Goal: Task Accomplishment & Management: Complete application form

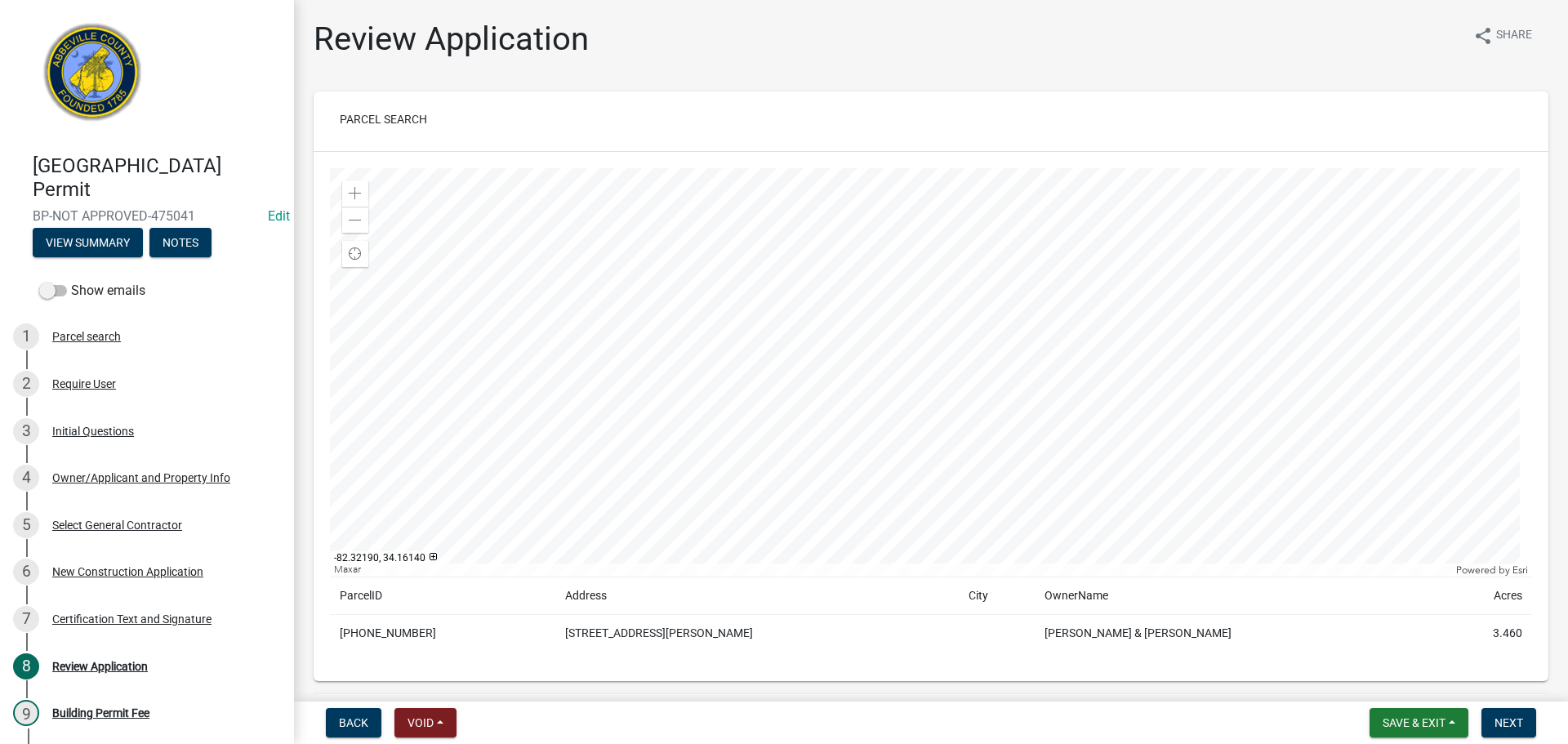
scroll to position [1225, 0]
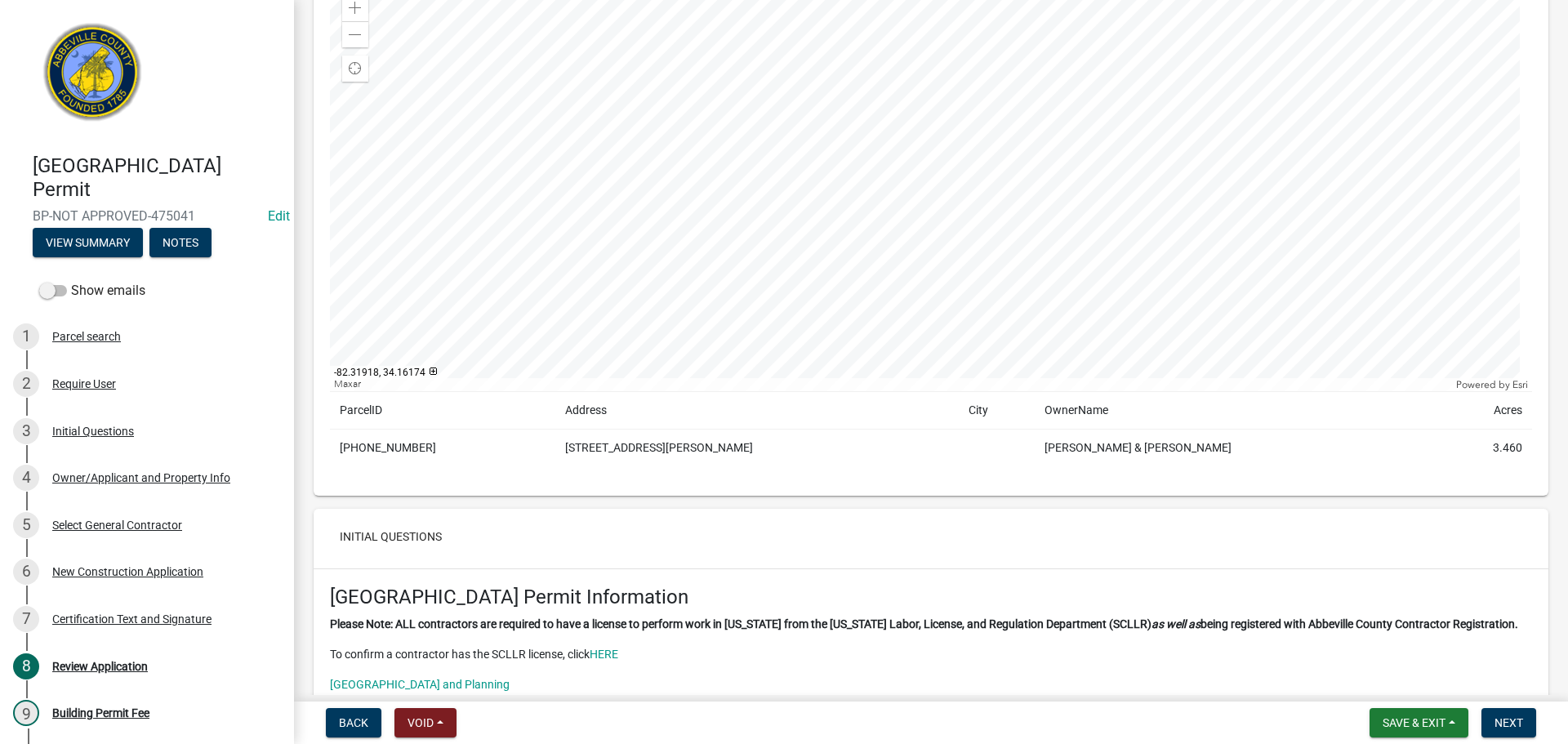
scroll to position [267, 0]
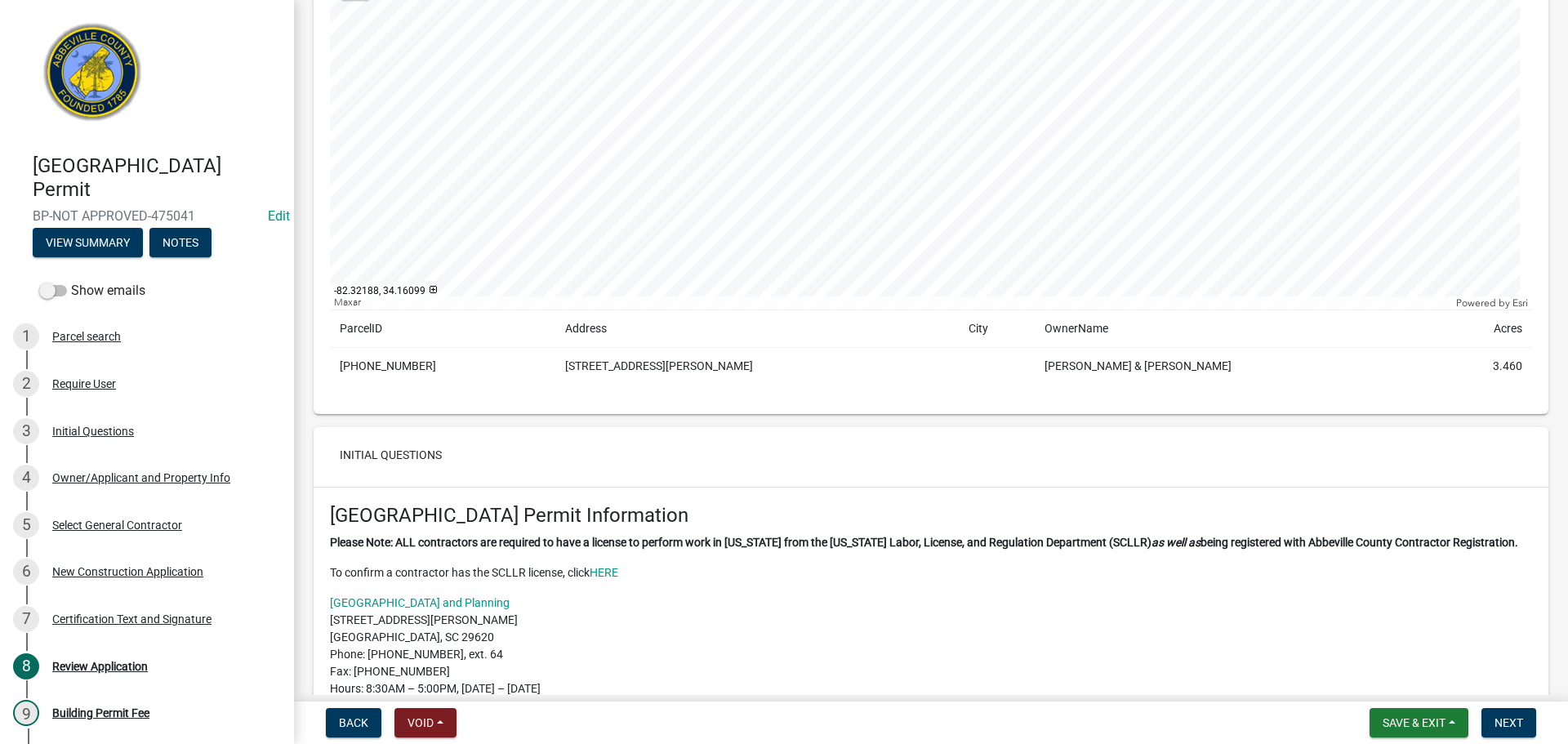
click at [390, 363] on td "[PHONE_NUMBER]" at bounding box center [443, 367] width 225 height 38
click at [390, 363] on td "123-00-00-055" at bounding box center [443, 367] width 225 height 38
click at [390, 363] on td "[PHONE_NUMBER]" at bounding box center [443, 367] width 225 height 38
click at [508, 371] on div "Copy" at bounding box center [515, 366] width 43 height 25
drag, startPoint x: 648, startPoint y: 372, endPoint x: 608, endPoint y: 363, distance: 41.0
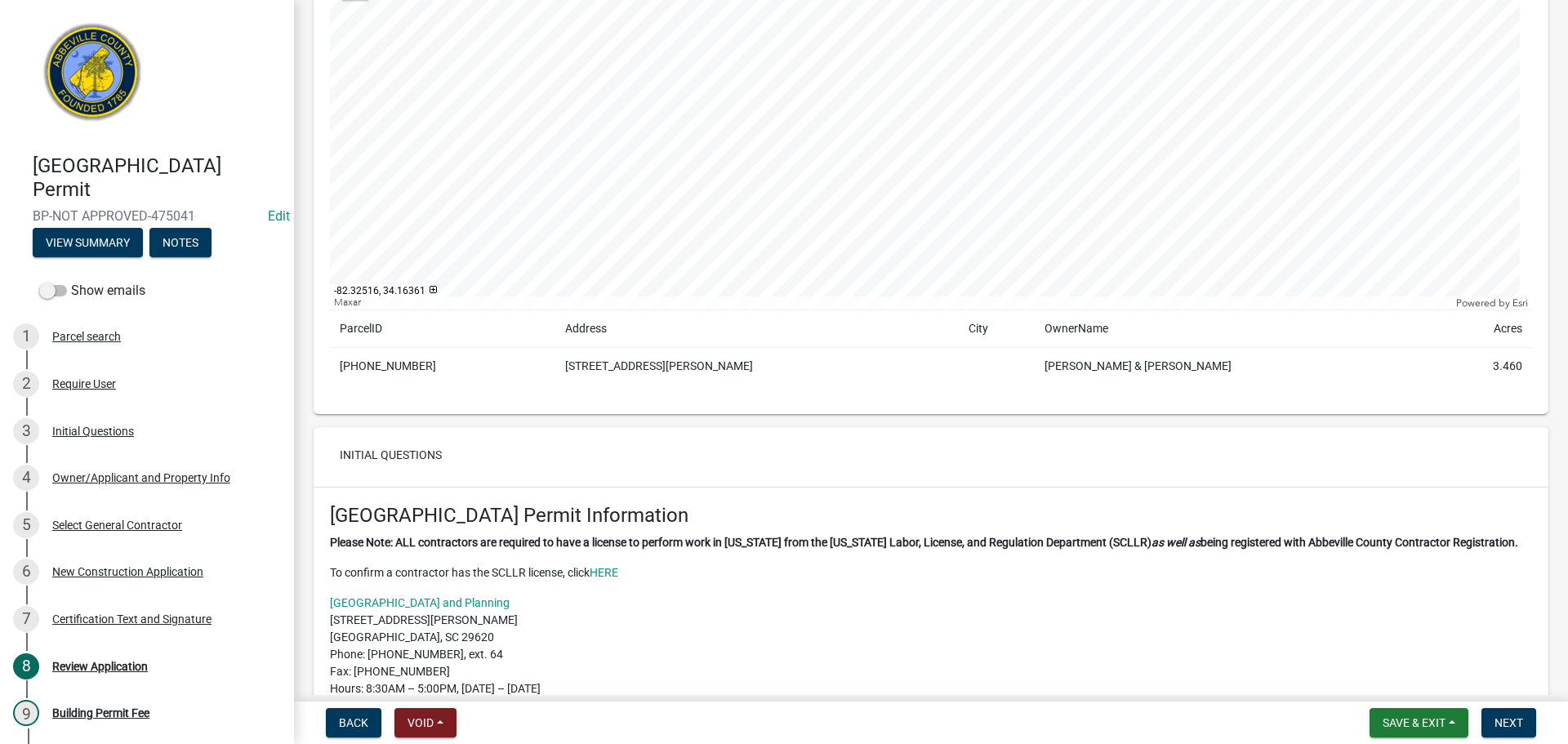
click at [648, 371] on td "555 MCNEILL RD" at bounding box center [757, 367] width 404 height 38
drag, startPoint x: 588, startPoint y: 363, endPoint x: 676, endPoint y: 367, distance: 88.1
click at [676, 367] on td "555 MCNEILL RD" at bounding box center [757, 367] width 404 height 38
click at [770, 366] on div "Copy" at bounding box center [776, 366] width 43 height 25
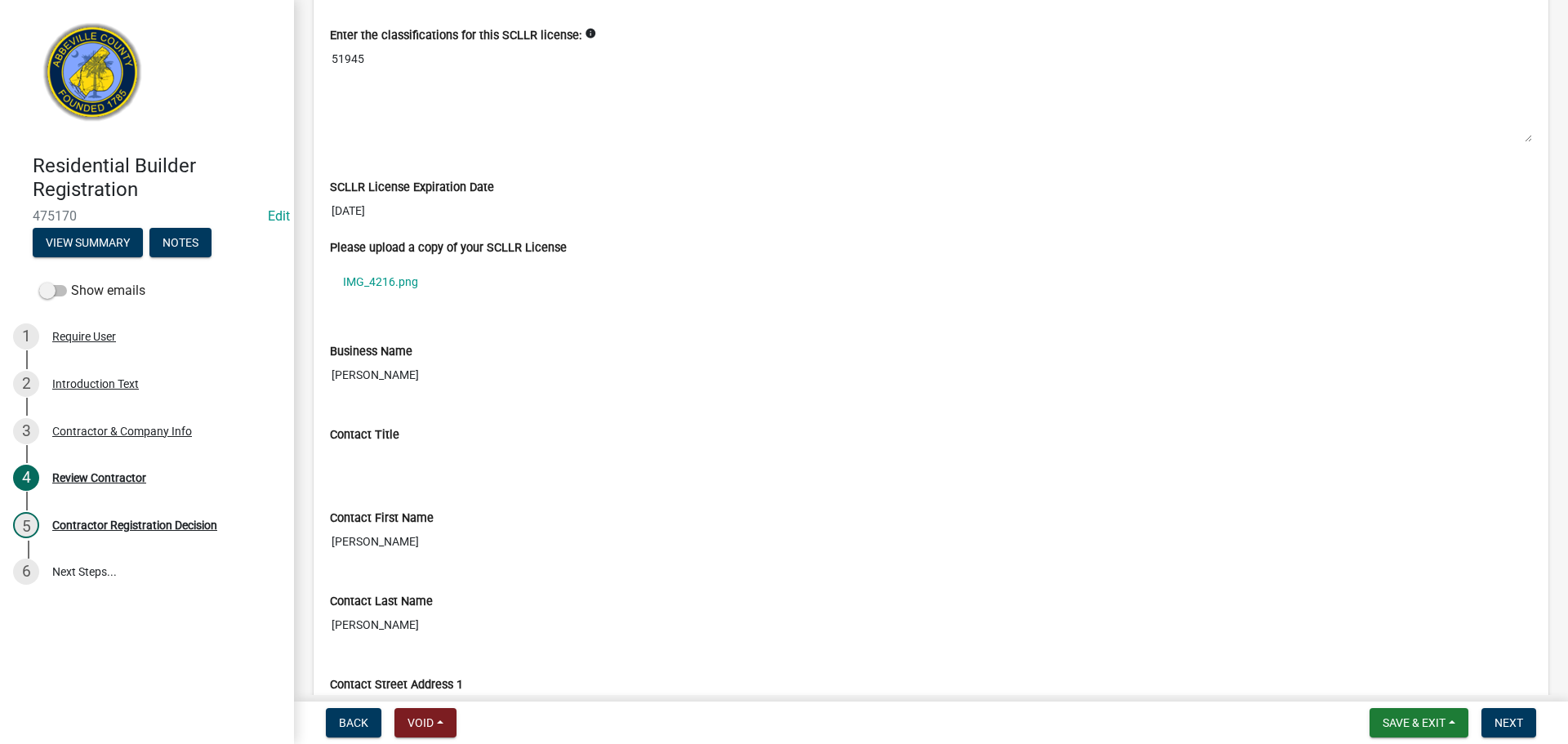
scroll to position [735, 0]
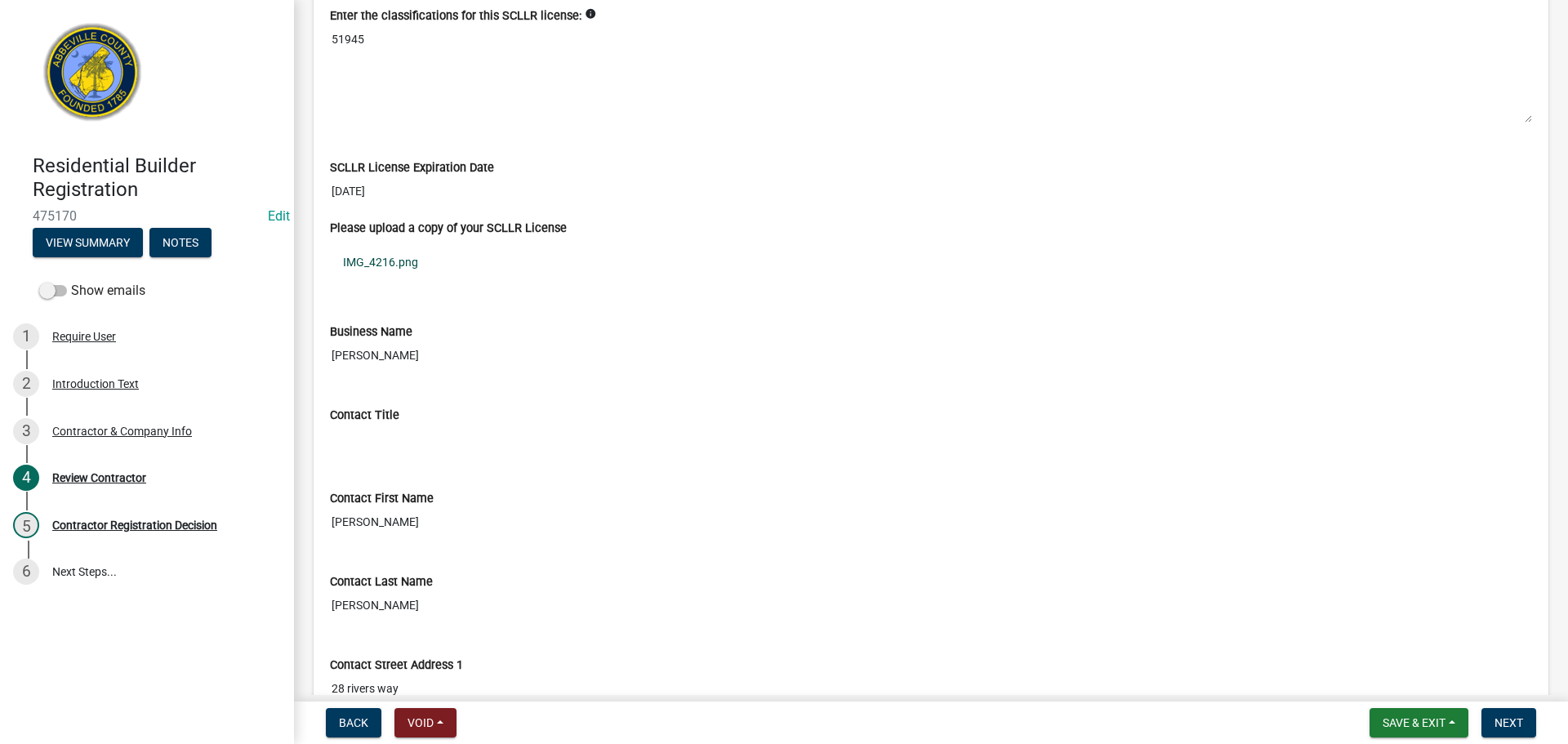
click at [406, 256] on link "IMG_4216.png" at bounding box center [931, 262] width 1202 height 38
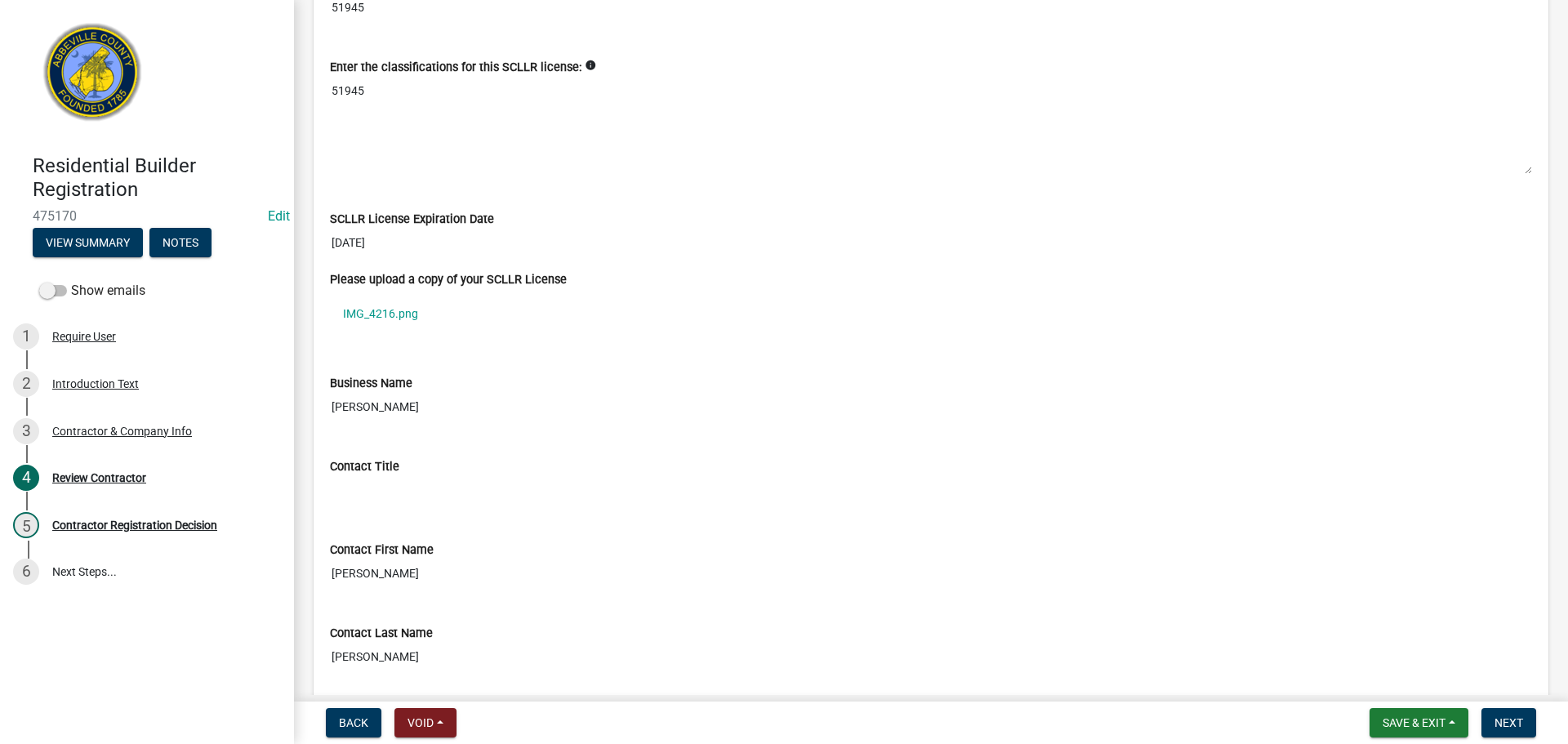
scroll to position [479, 0]
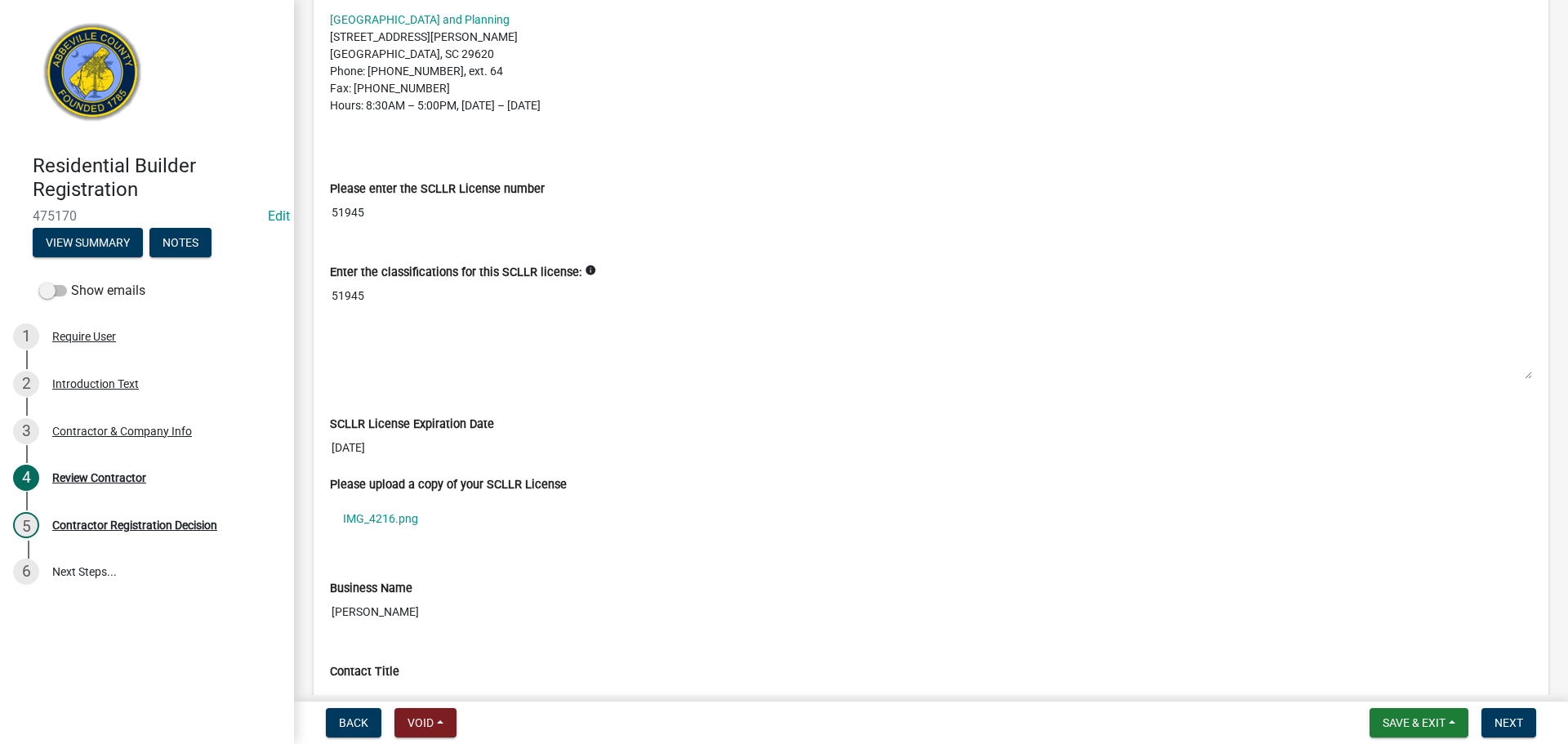
drag, startPoint x: 337, startPoint y: 208, endPoint x: 396, endPoint y: 211, distance: 59.1
click at [396, 211] on input "51945" at bounding box center [931, 212] width 1202 height 30
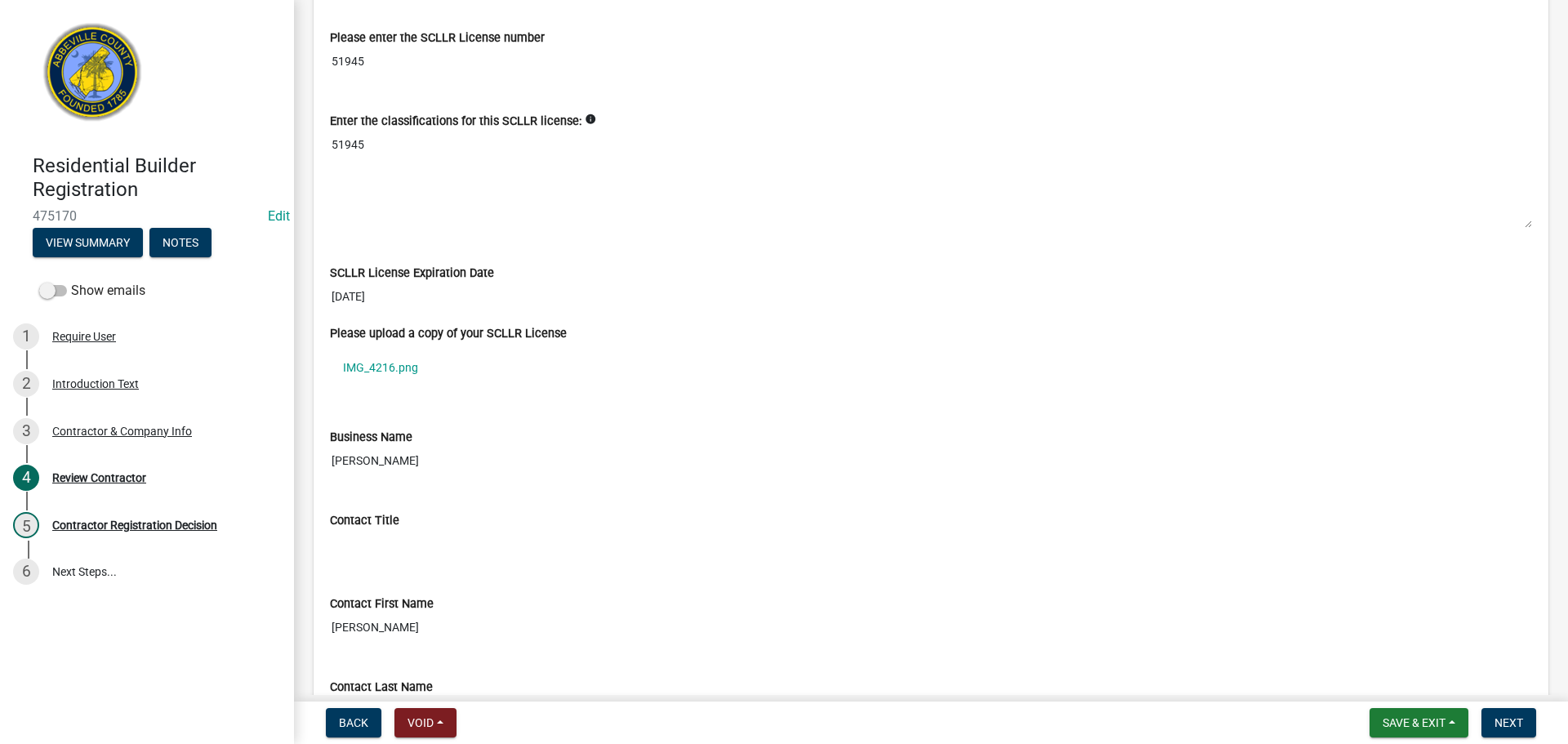
scroll to position [653, 0]
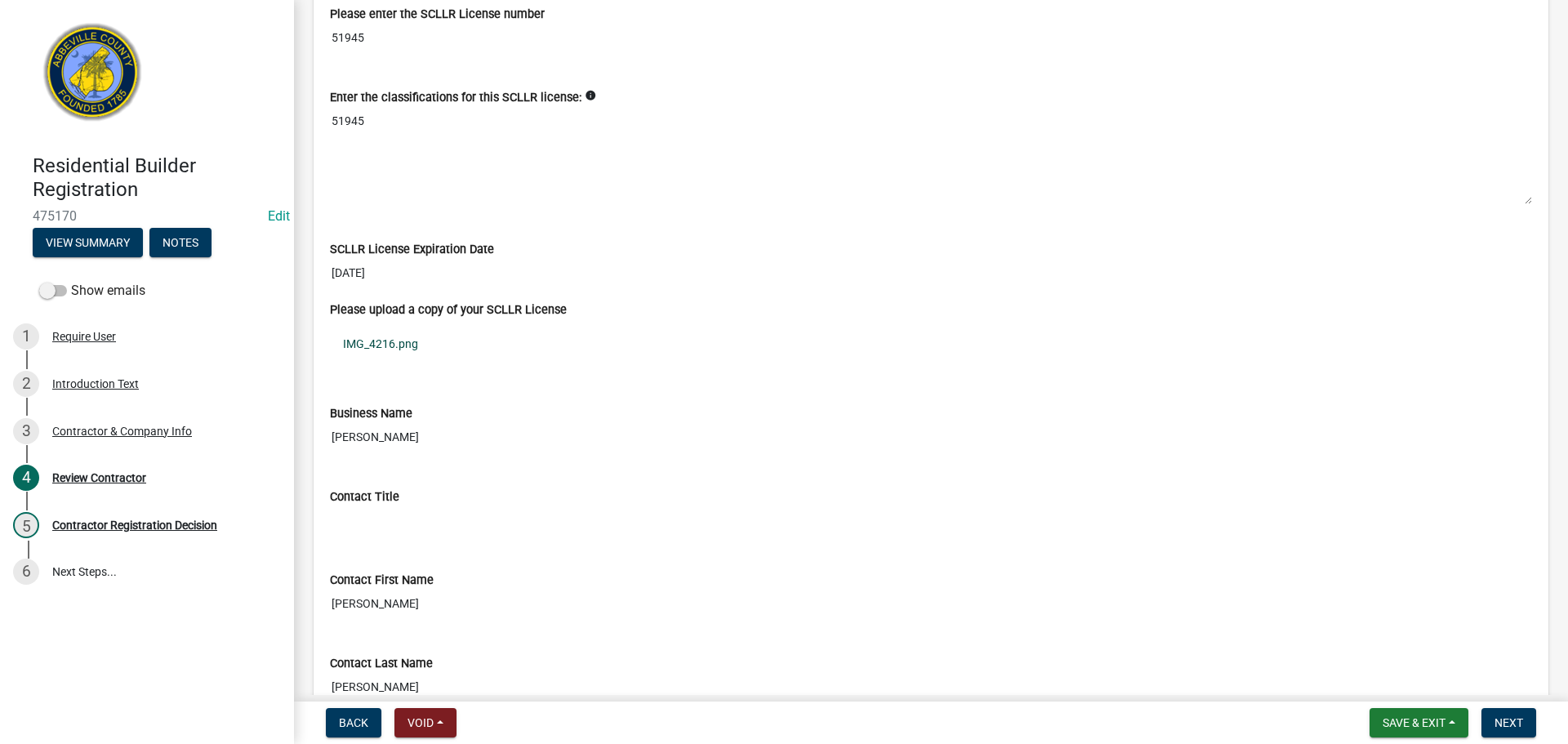
click at [387, 340] on link "IMG_4216.png" at bounding box center [931, 344] width 1202 height 38
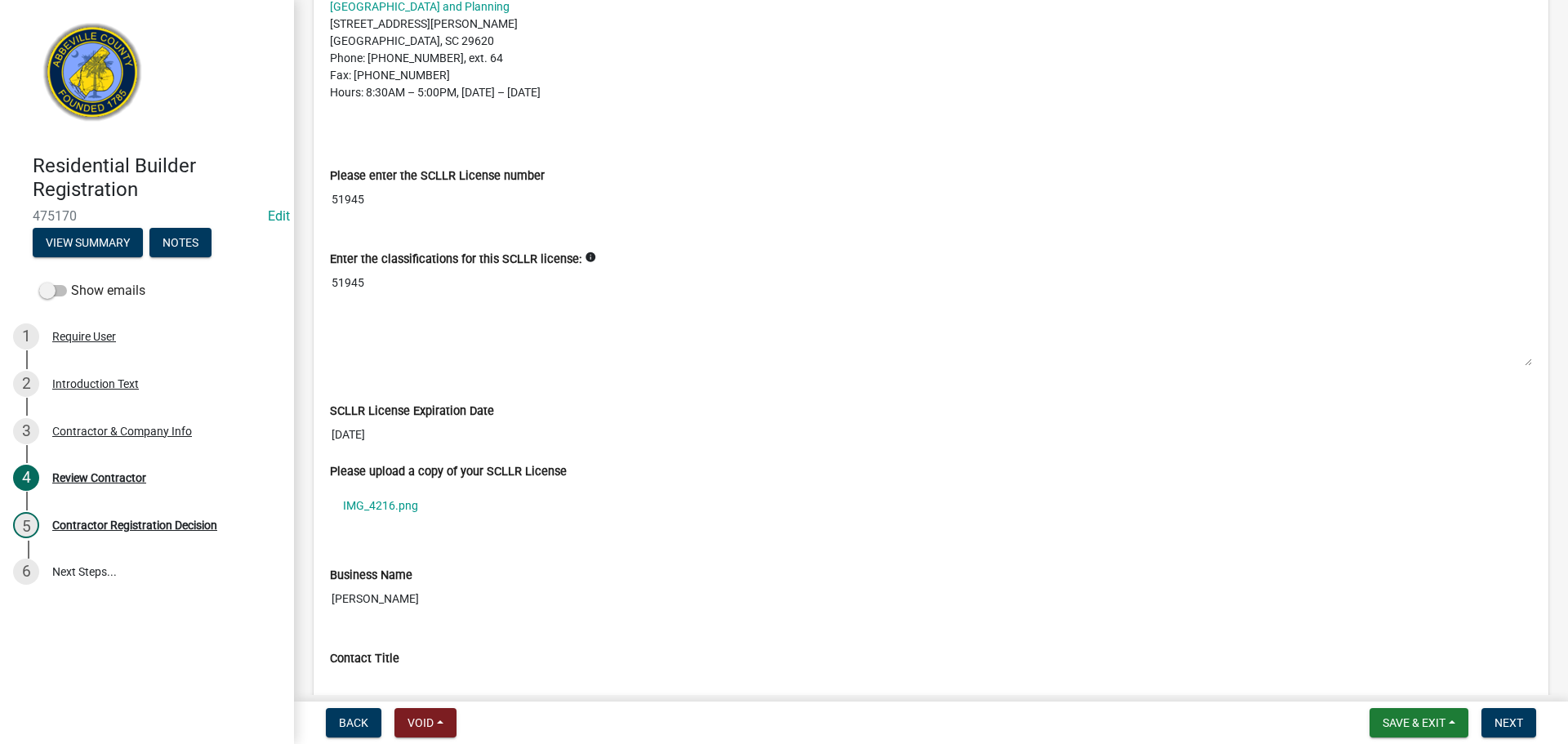
scroll to position [490, 0]
drag, startPoint x: 331, startPoint y: 200, endPoint x: 398, endPoint y: 203, distance: 67.1
click at [398, 203] on input "51945" at bounding box center [931, 201] width 1202 height 30
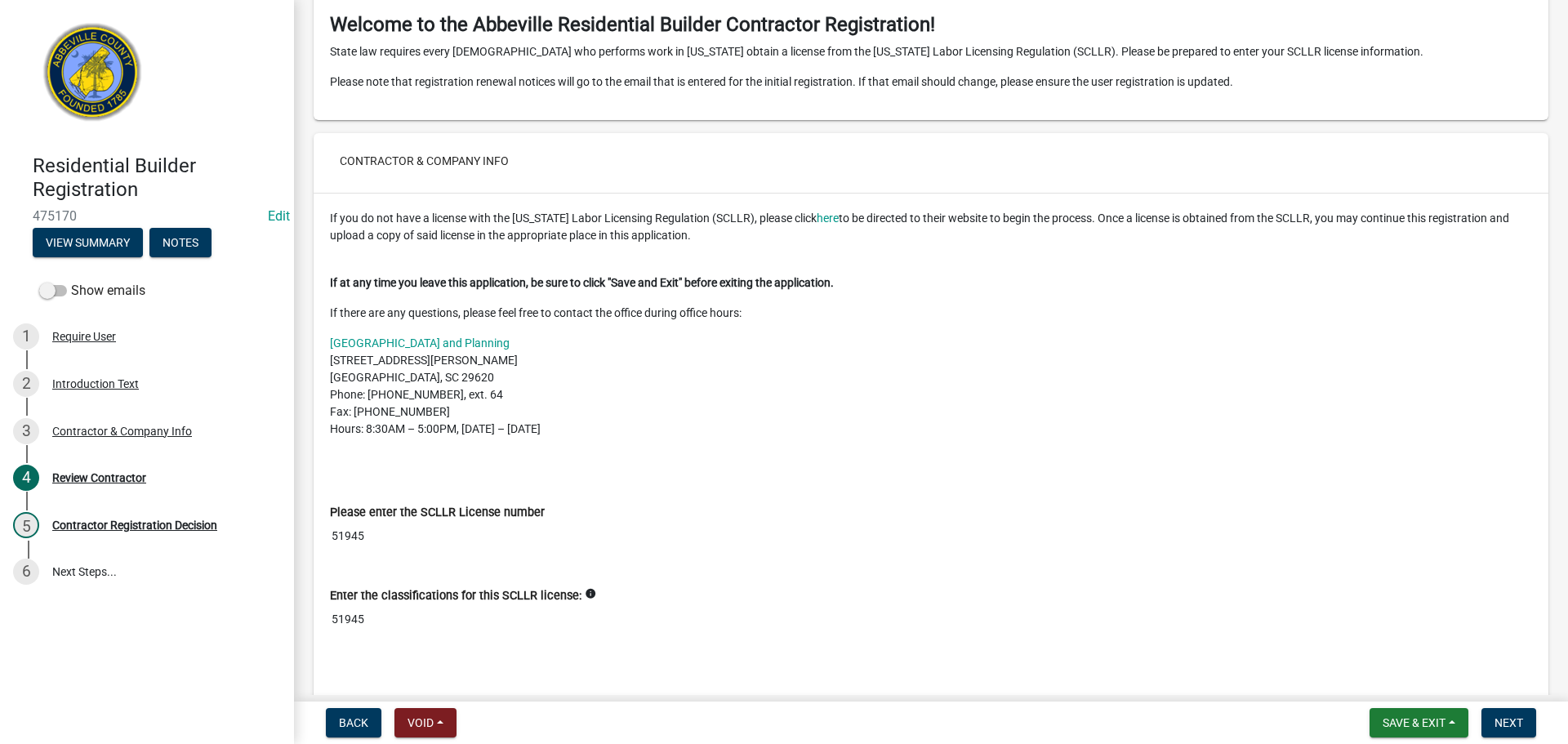
scroll to position [327, 0]
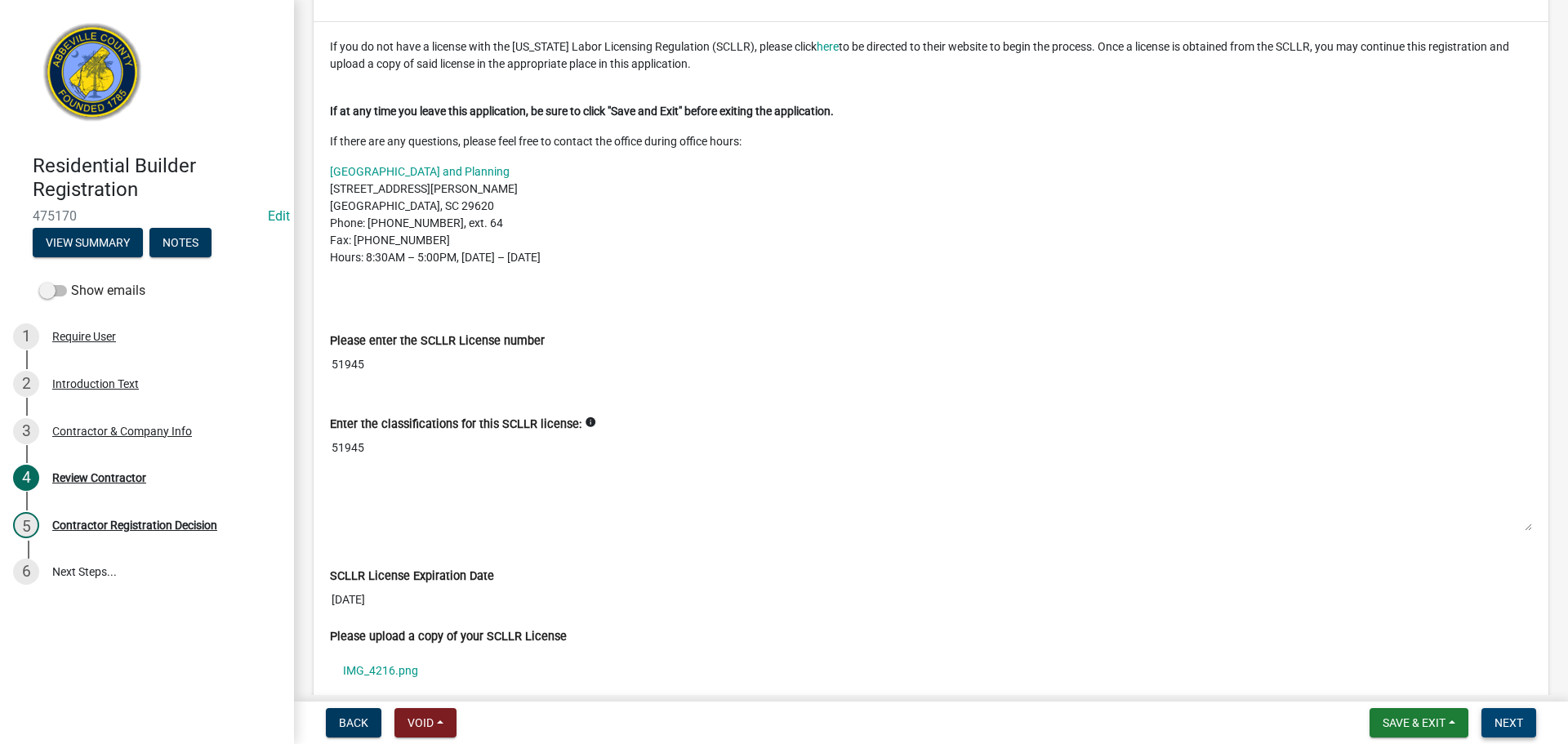
drag, startPoint x: 1515, startPoint y: 723, endPoint x: 1480, endPoint y: 696, distance: 44.2
click at [1514, 723] on span "Next" at bounding box center [1508, 722] width 29 height 13
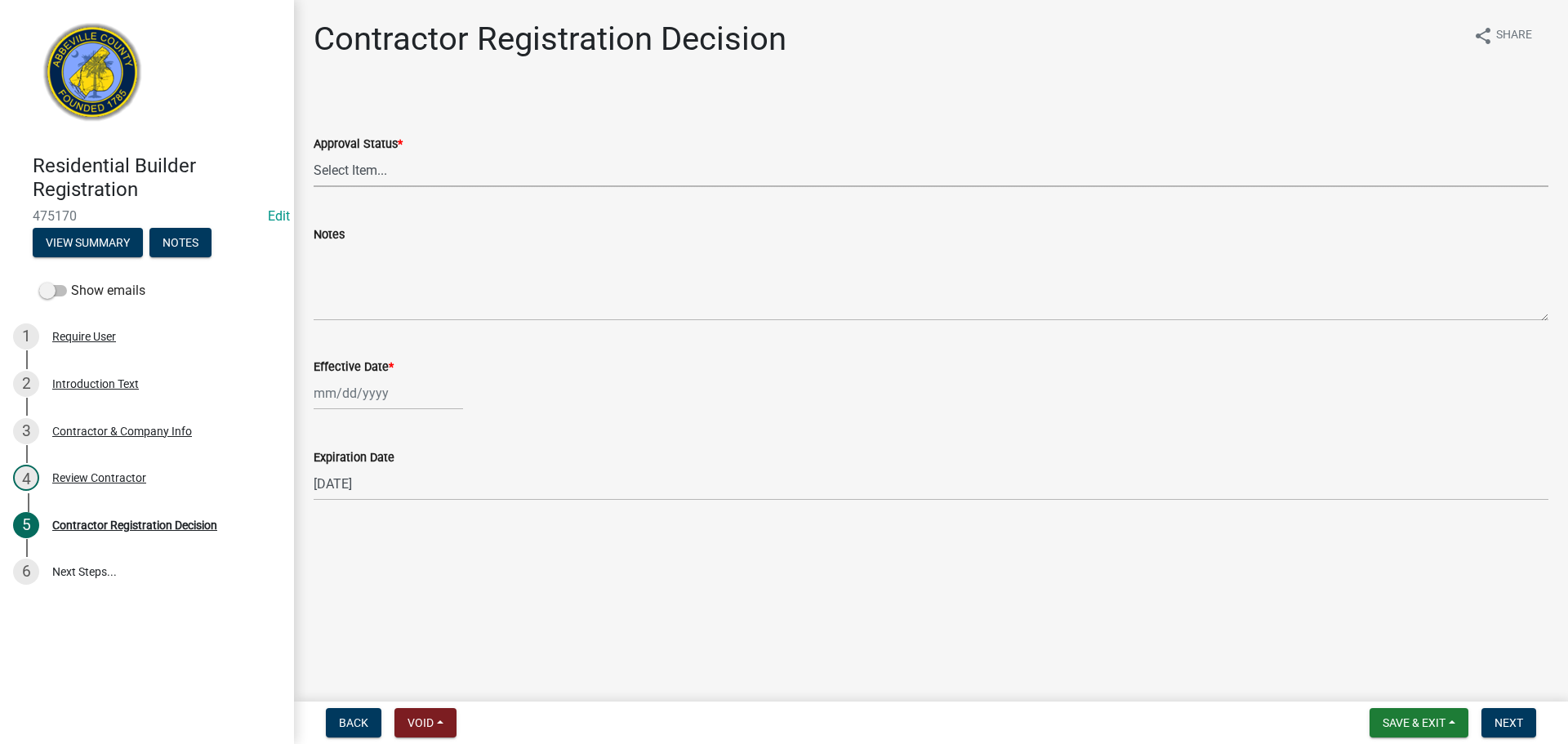
click at [503, 168] on select "Select Item... Approved Denied" at bounding box center [931, 171] width 1235 height 34
click at [313, 154] on select "Select Item... Approved Denied" at bounding box center [931, 171] width 1235 height 34
select select "4b86b809-39dd-4c68-9f3d-fdb3e7050482"
click at [362, 397] on div at bounding box center [388, 393] width 150 height 34
select select "9"
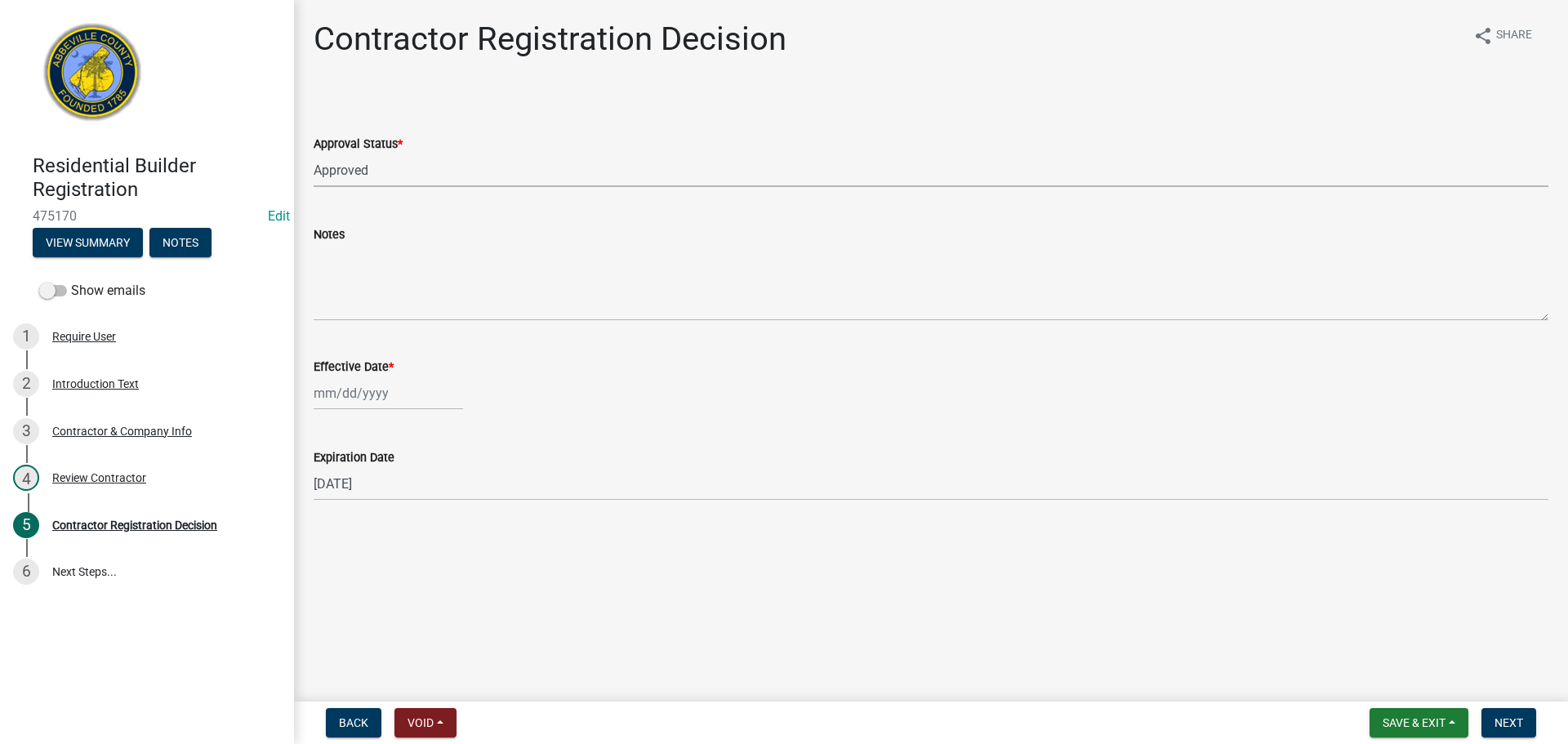
select select "2025"
click at [336, 505] on div "8" at bounding box center [330, 507] width 26 height 26
type input "09/08/2025"
click at [89, 380] on div "Introduction Text" at bounding box center [95, 383] width 87 height 11
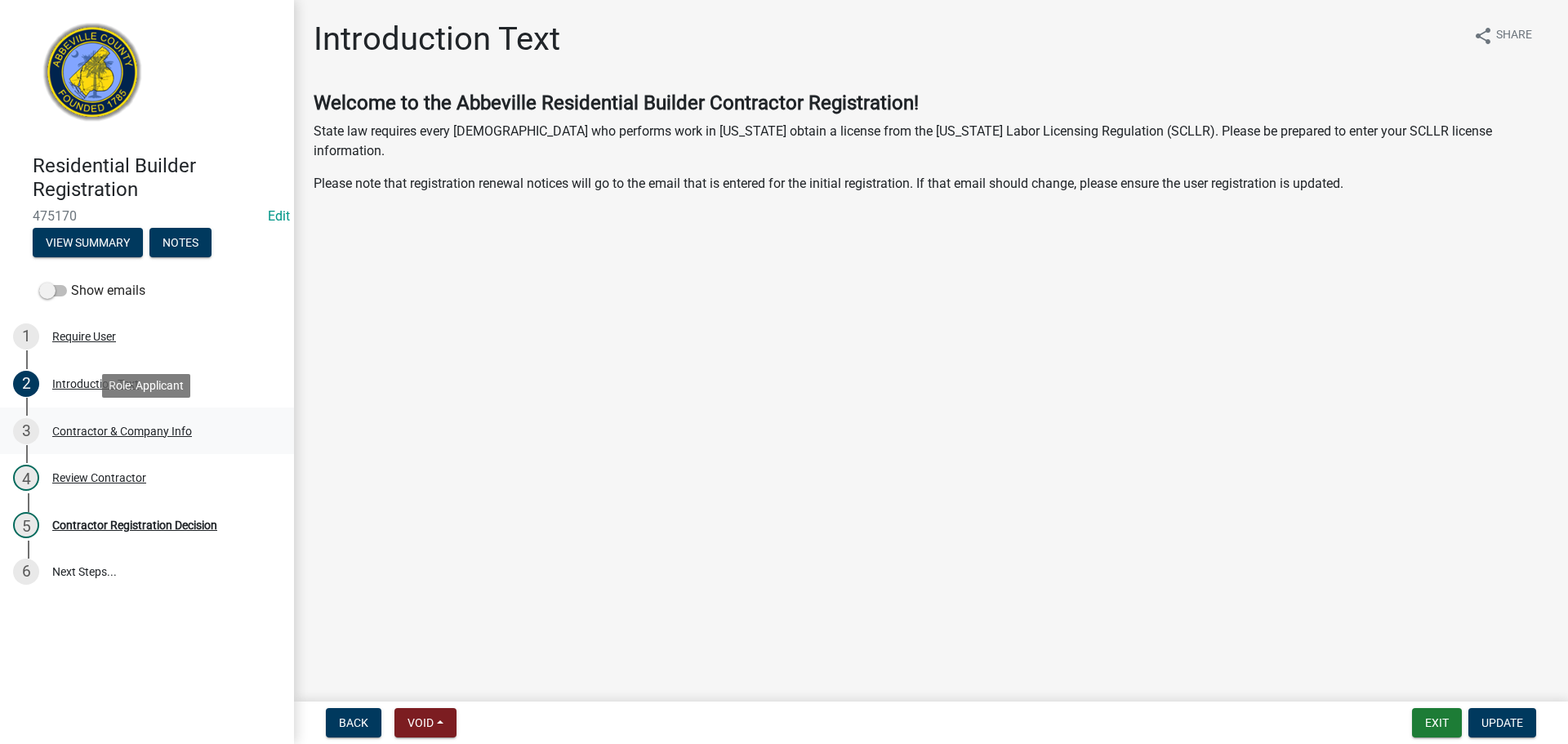
click at [97, 428] on div "Contractor & Company Info" at bounding box center [122, 431] width 140 height 11
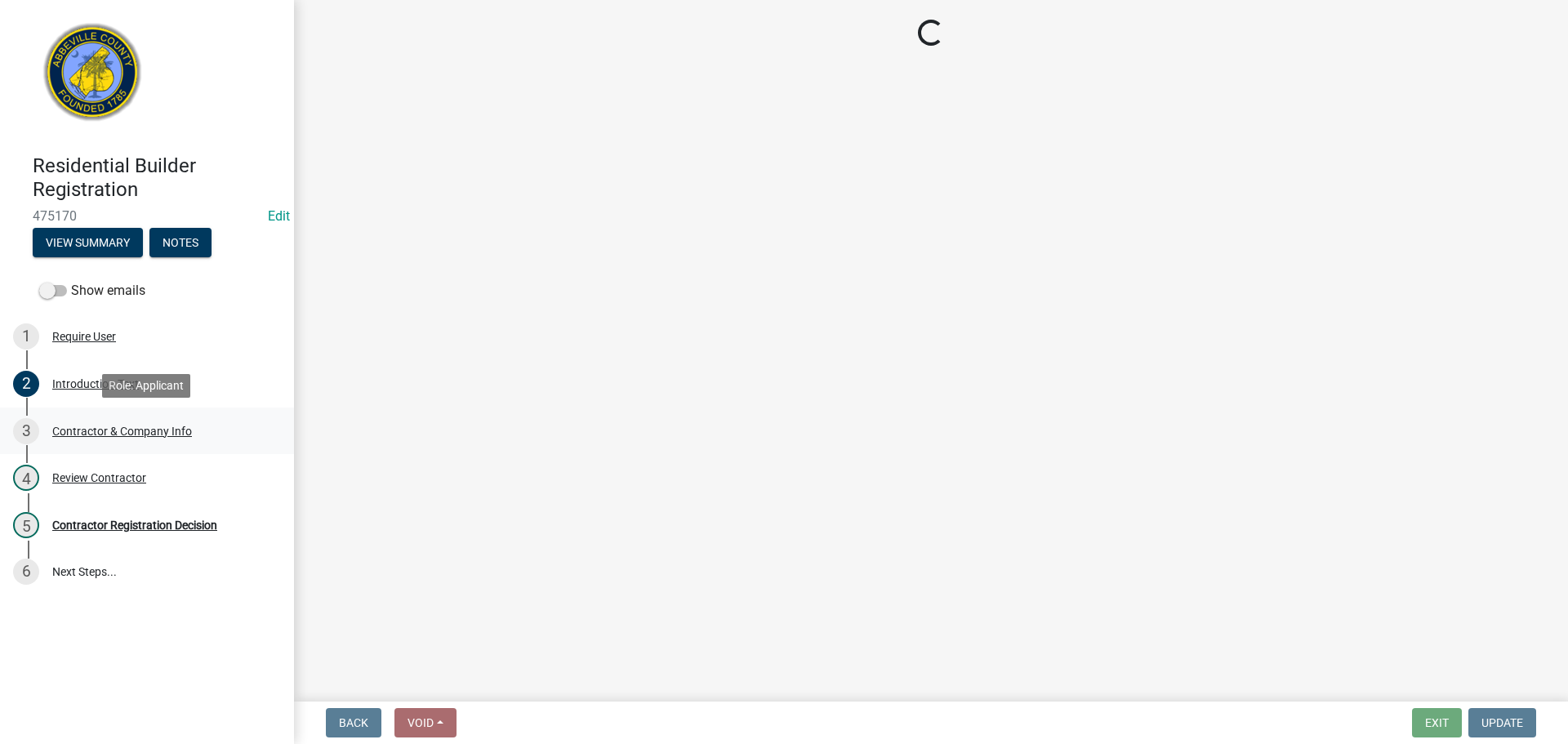
select select "Sc"
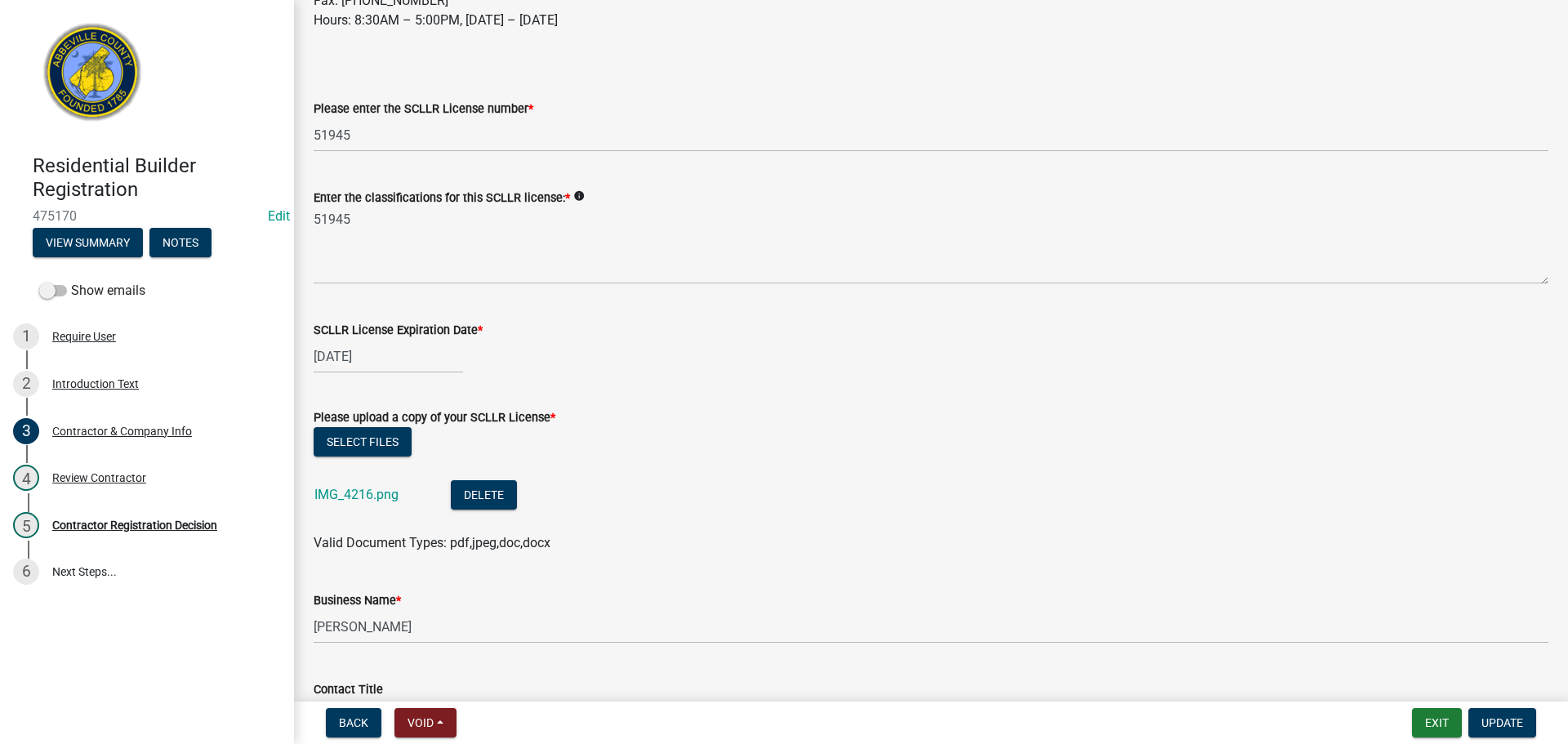
scroll to position [408, 0]
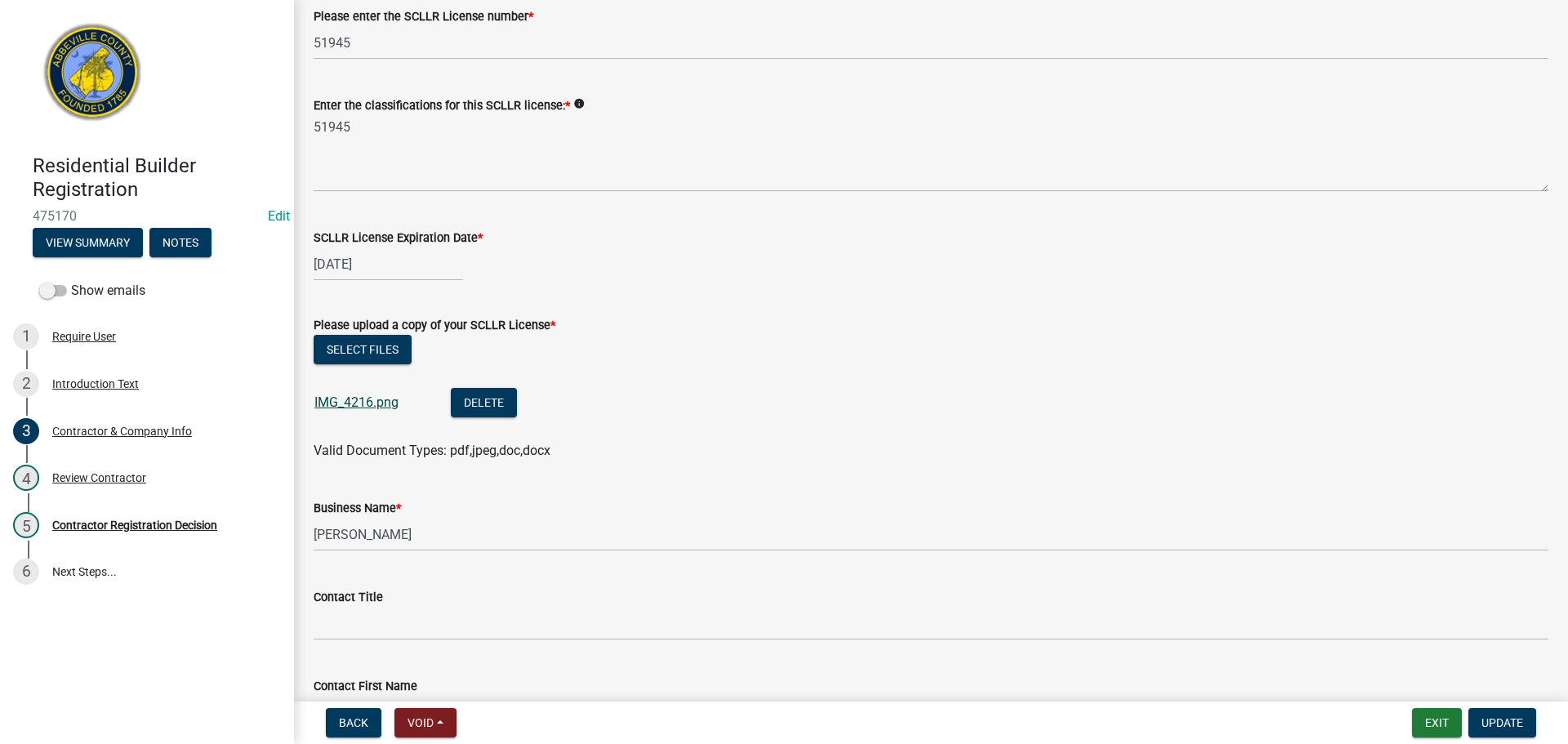
click at [353, 399] on link "IMG_4216.png" at bounding box center [356, 403] width 84 height 16
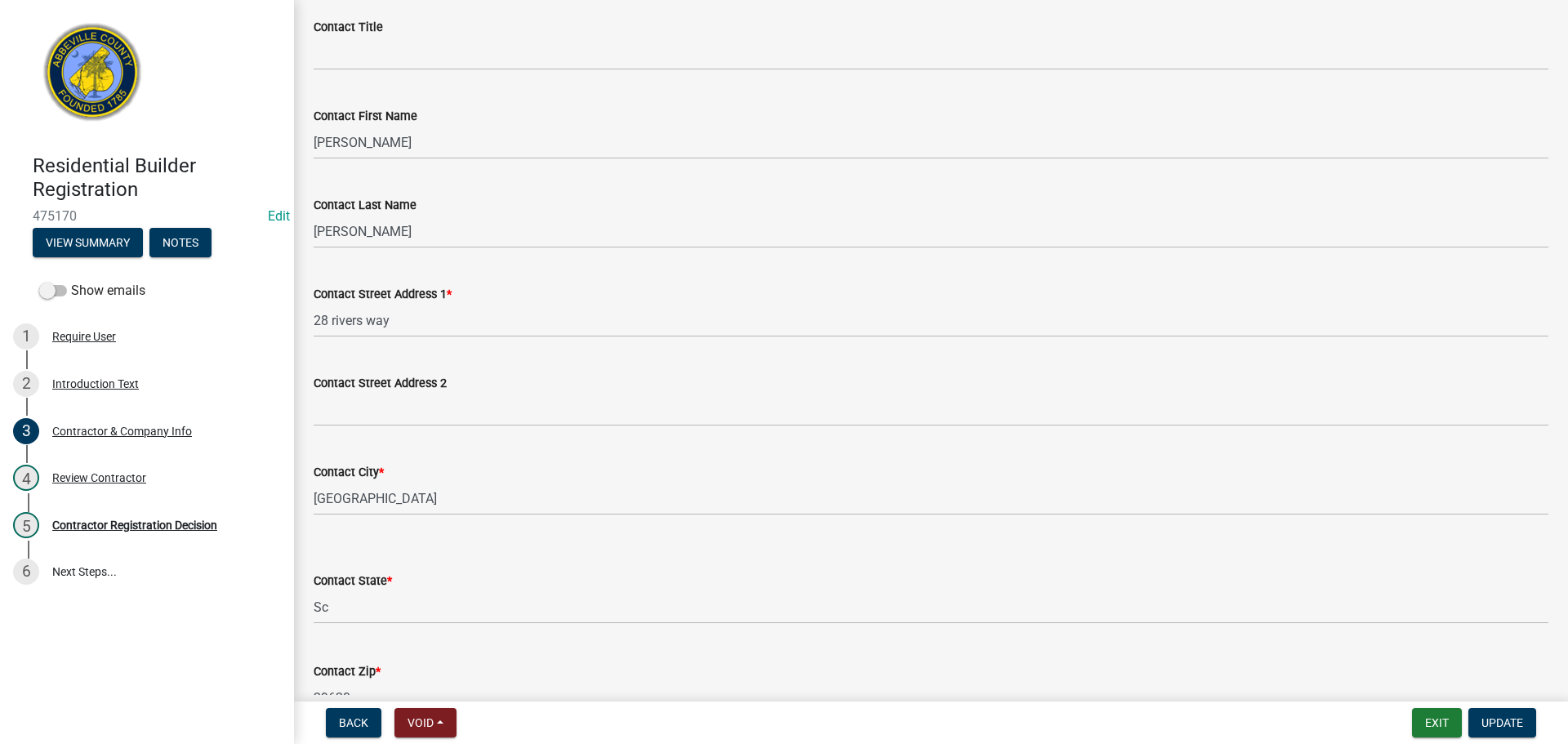
scroll to position [980, 0]
click at [102, 480] on div "Review Contractor" at bounding box center [99, 477] width 94 height 11
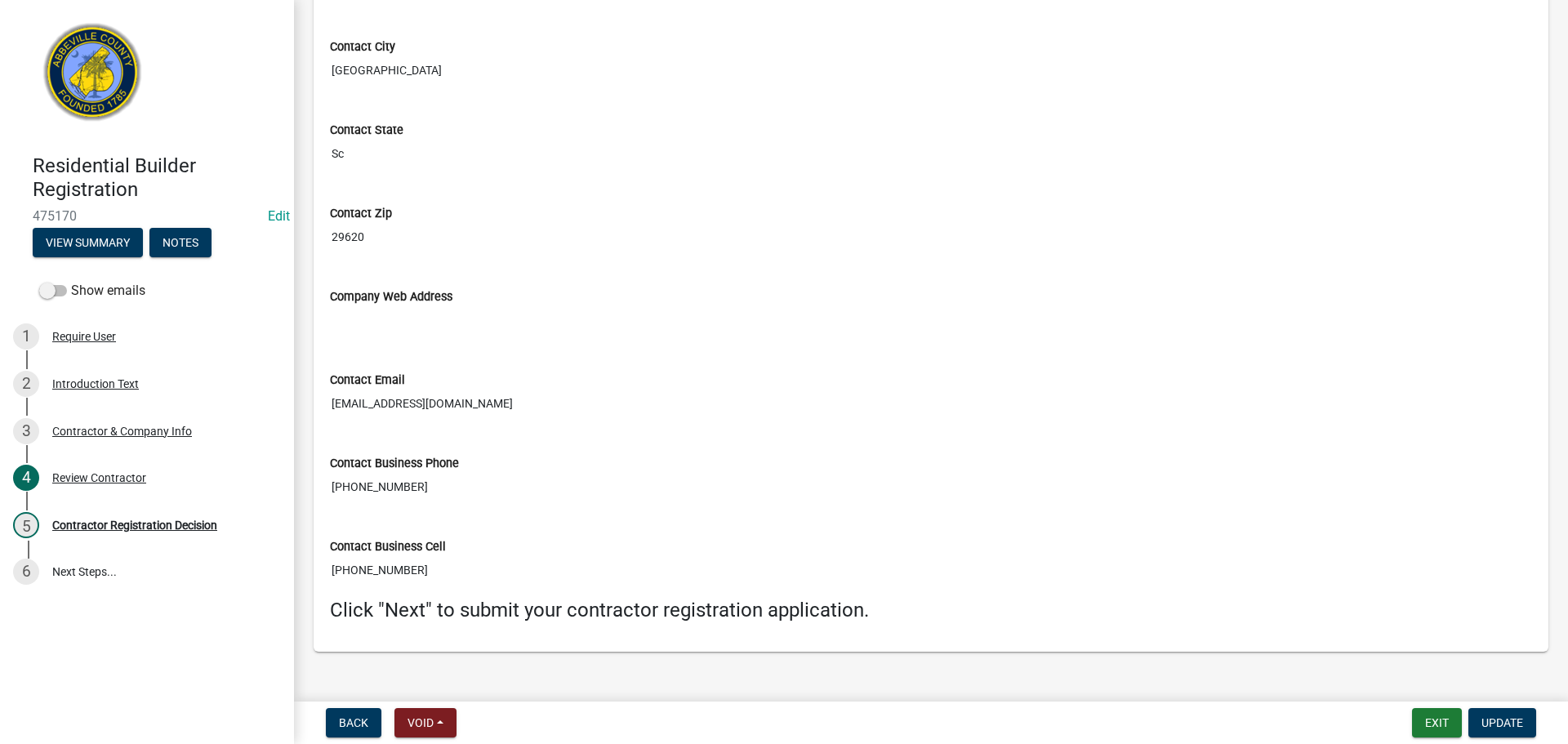
scroll to position [1540, 0]
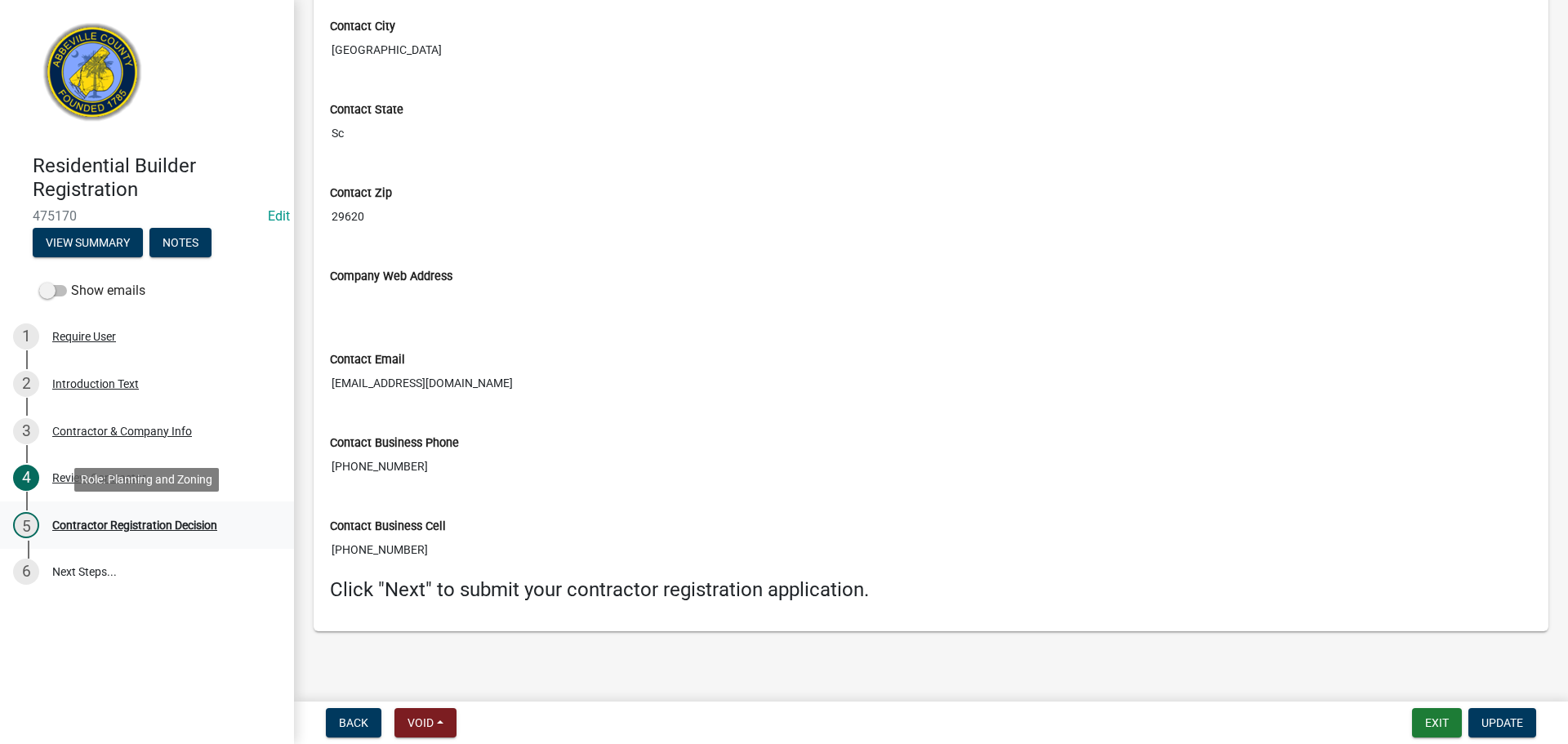
click at [133, 517] on div "5 Contractor Registration Decision" at bounding box center [140, 525] width 254 height 26
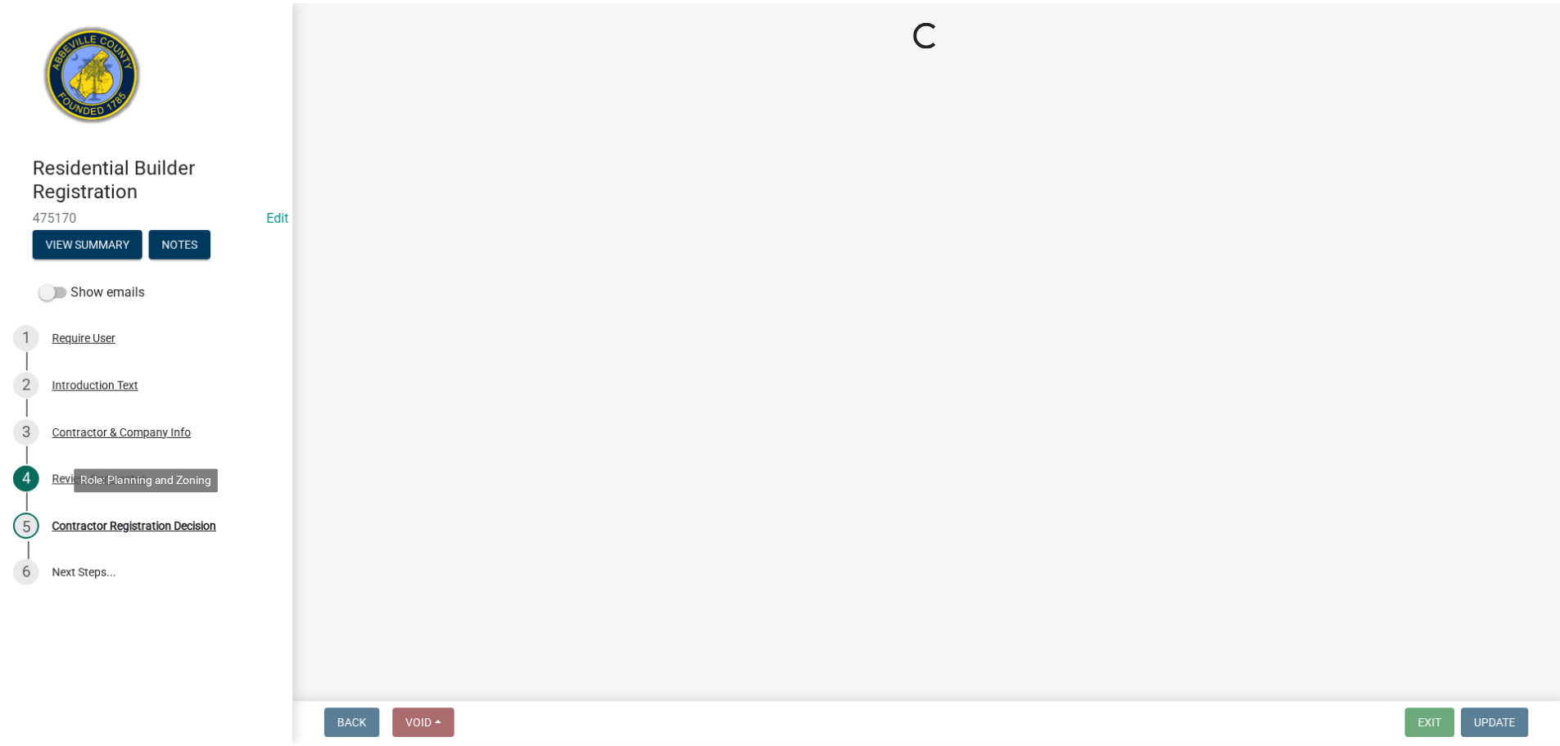
scroll to position [0, 0]
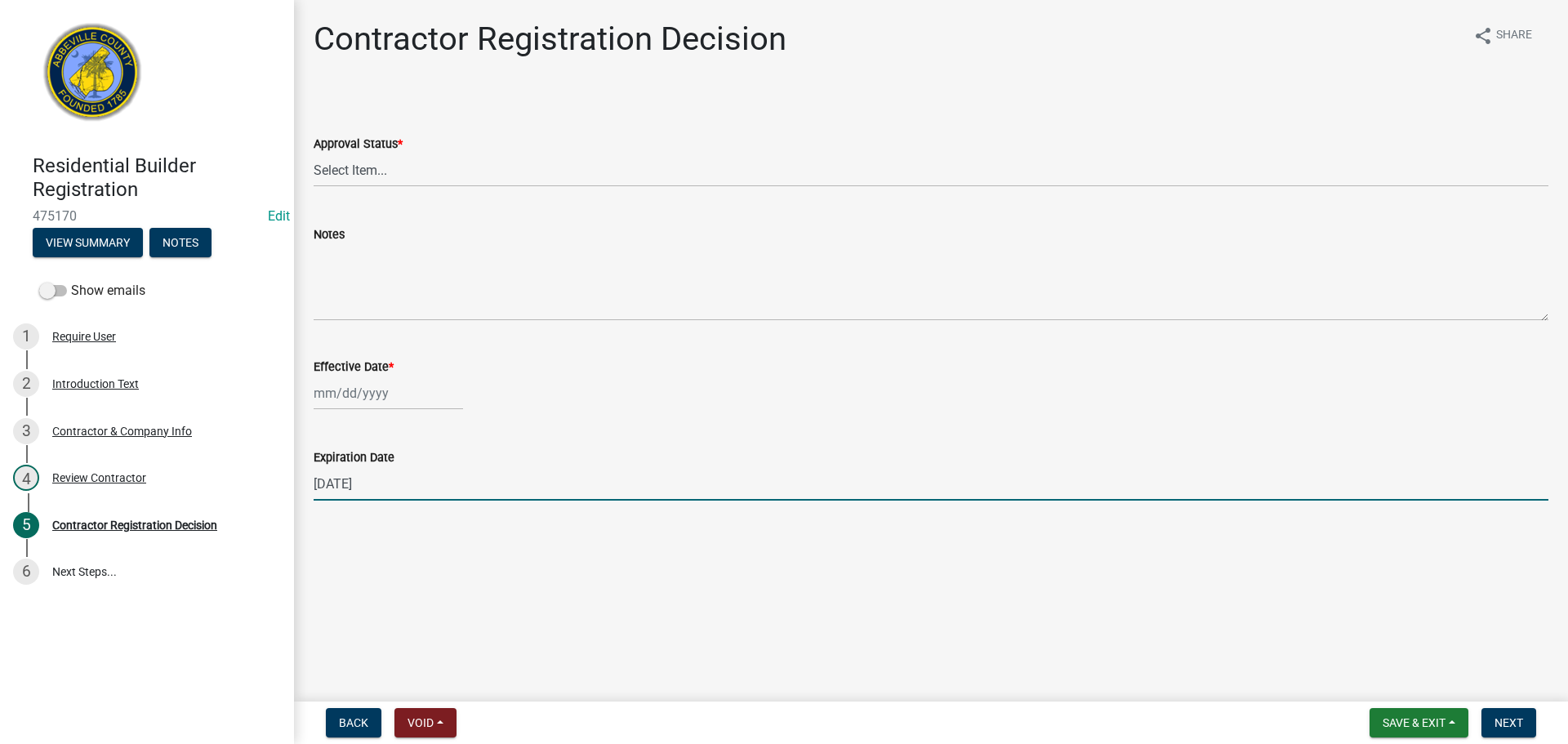
click at [327, 481] on input "09/30/2025" at bounding box center [931, 484] width 1235 height 34
click at [393, 485] on input "06/30/2025" at bounding box center [931, 484] width 1235 height 34
type input "06/30/2026"
select select "9"
select select "2025"
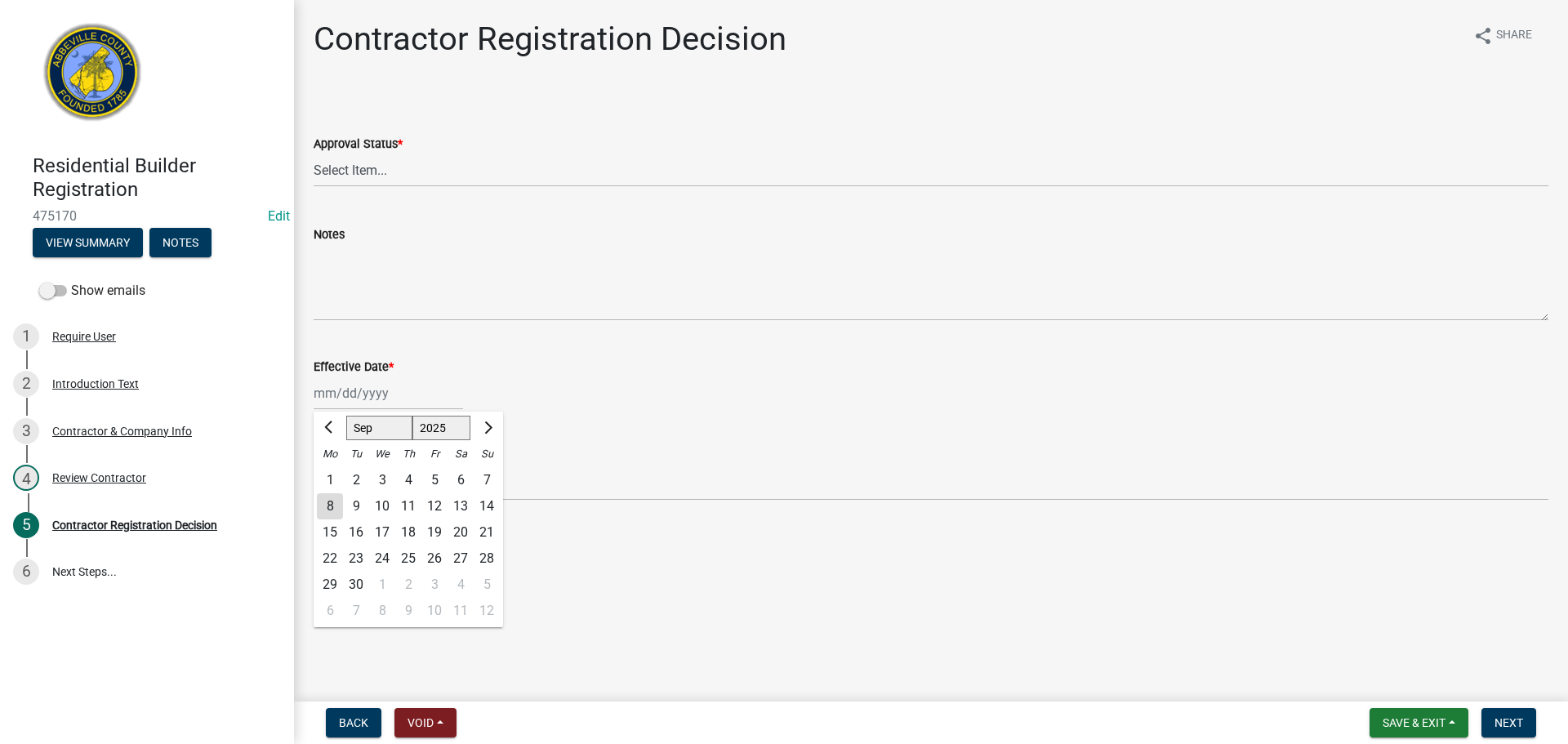
click at [376, 389] on div "[PERSON_NAME] Feb Mar Apr [PERSON_NAME][DATE] Oct Nov [DATE] 1526 1527 1528 152…" at bounding box center [388, 393] width 150 height 34
click at [331, 508] on div "8" at bounding box center [330, 507] width 26 height 26
type input "[DATE]"
click at [377, 170] on select "Select Item... Approved Denied" at bounding box center [931, 171] width 1235 height 34
click at [313, 154] on select "Select Item... Approved Denied" at bounding box center [931, 171] width 1235 height 34
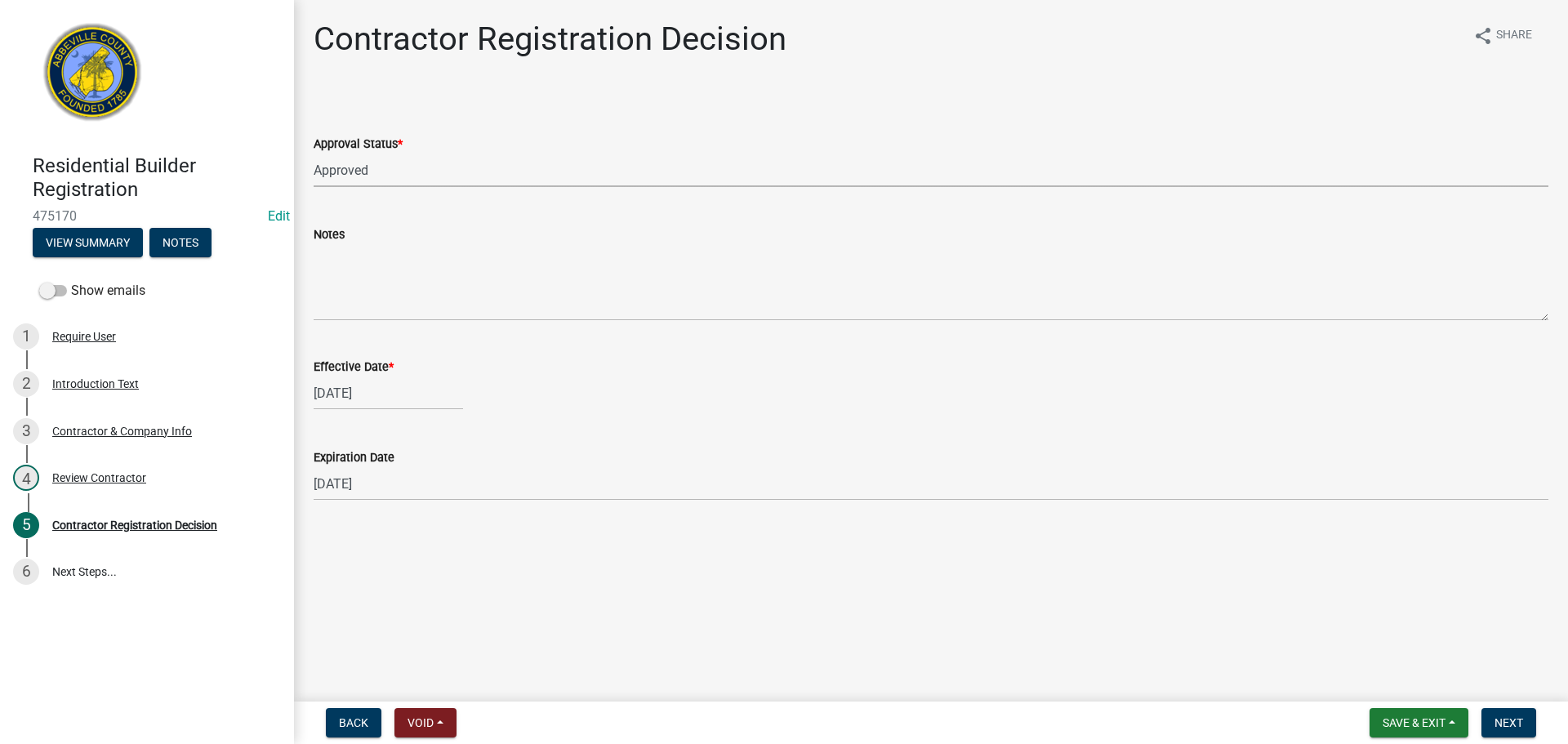
select select "4b86b809-39dd-4c68-9f3d-fdb3e7050482"
drag, startPoint x: 1525, startPoint y: 723, endPoint x: 1517, endPoint y: 720, distance: 8.5
click at [1524, 723] on button "Next" at bounding box center [1508, 722] width 55 height 29
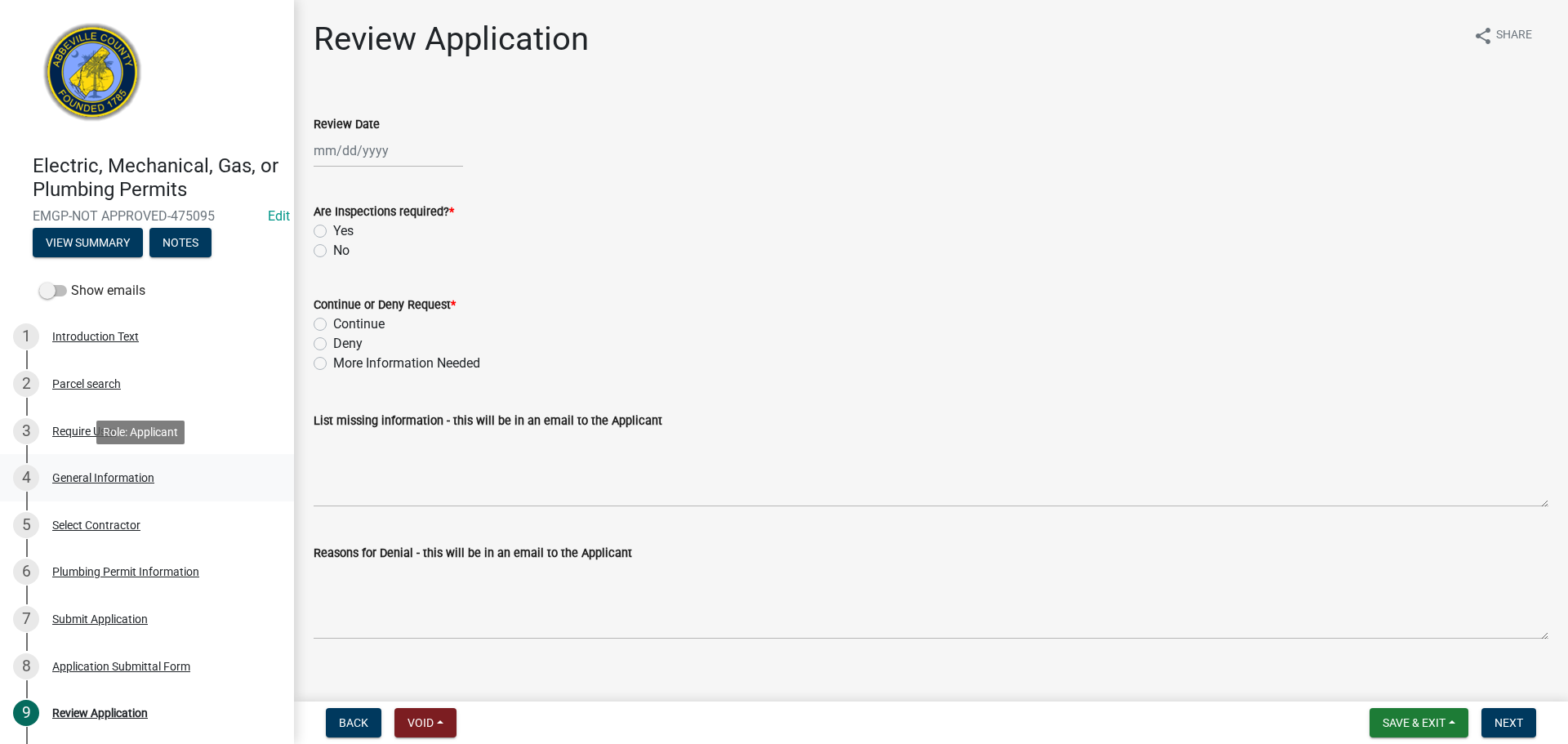
click at [120, 478] on div "General Information" at bounding box center [103, 477] width 102 height 11
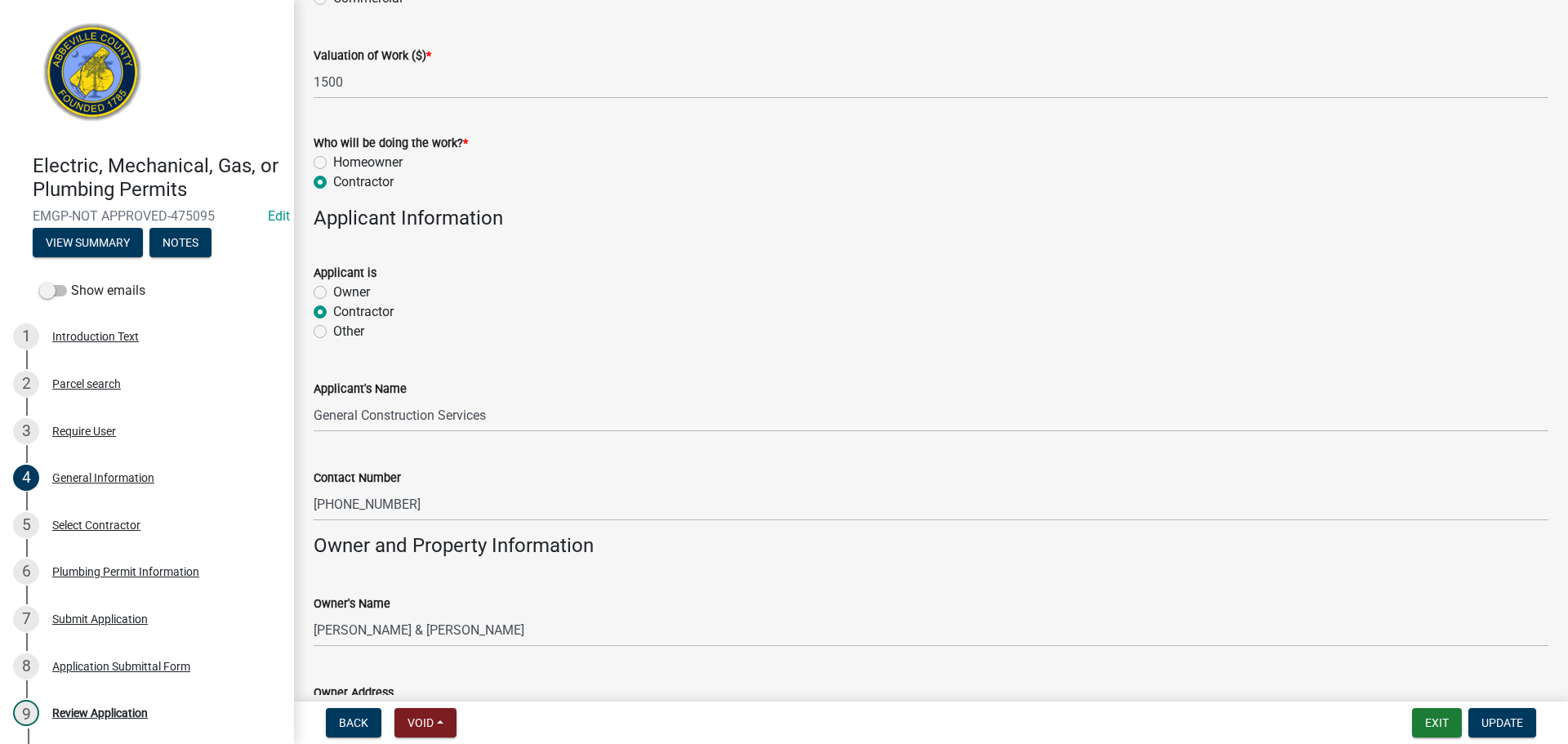
scroll to position [1013, 0]
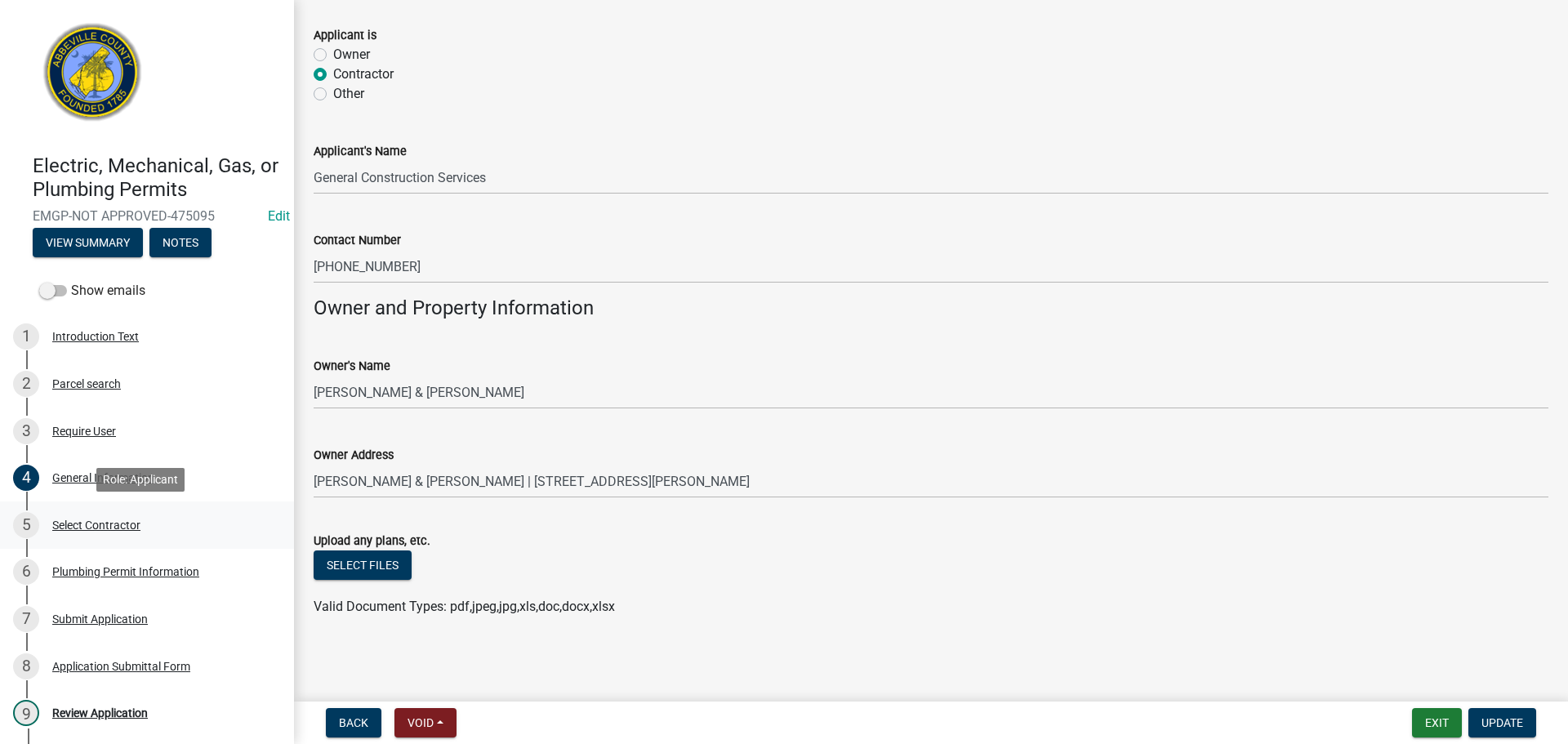
click at [133, 512] on div "5 Select Contractor" at bounding box center [140, 525] width 254 height 26
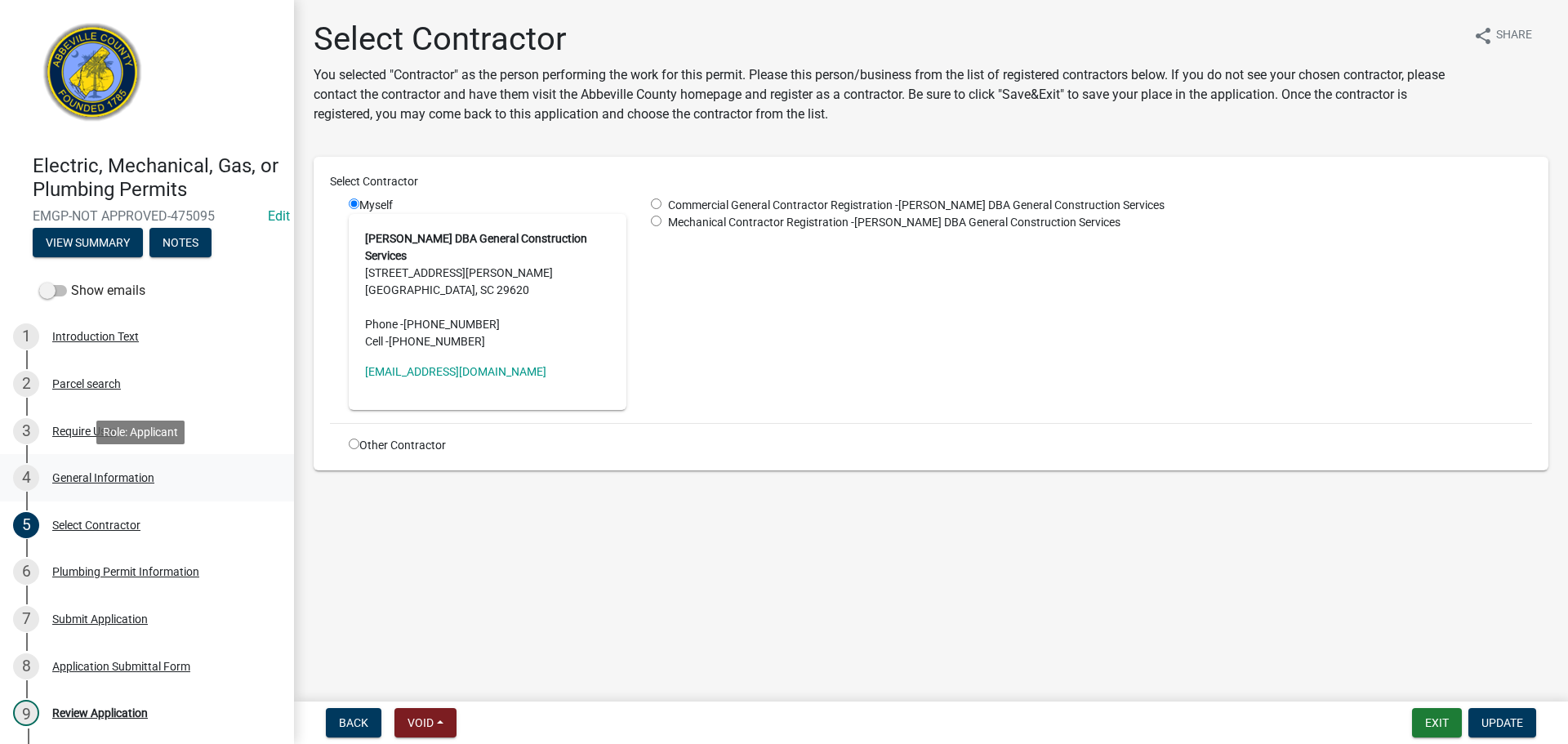
click at [64, 478] on div "General Information" at bounding box center [103, 477] width 102 height 11
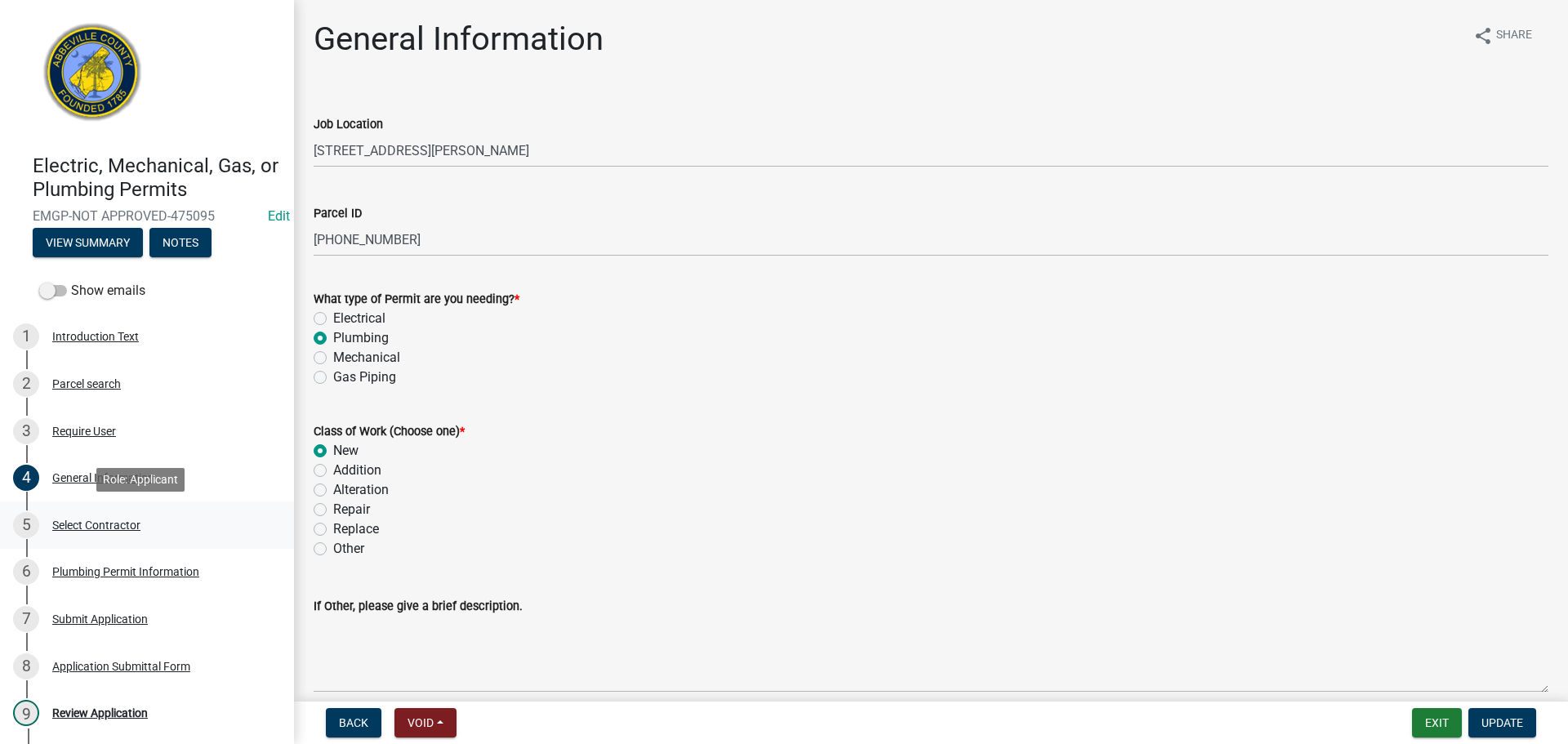
click at [109, 523] on div "Select Contractor" at bounding box center [96, 525] width 88 height 11
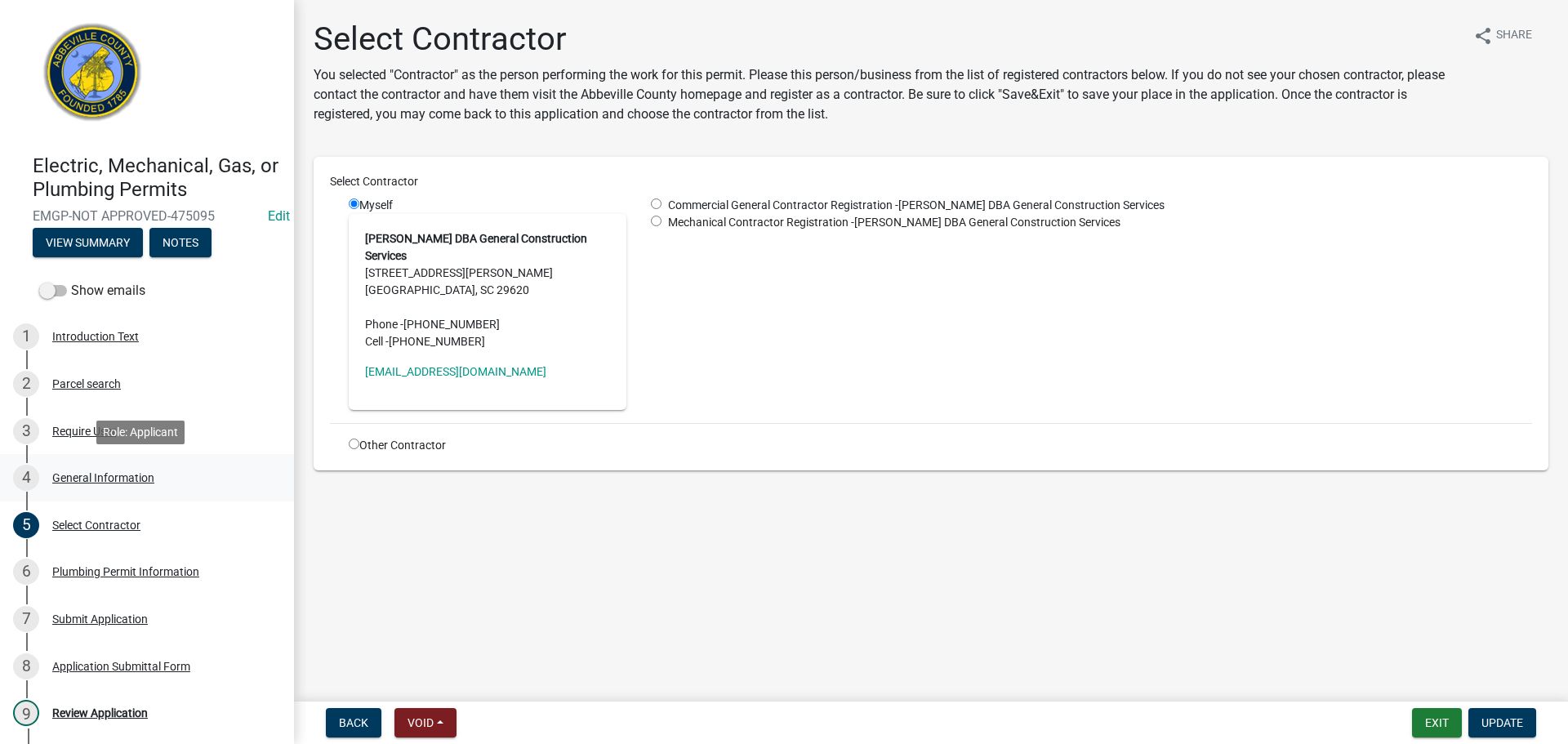
click at [121, 472] on div "General Information" at bounding box center [103, 477] width 102 height 11
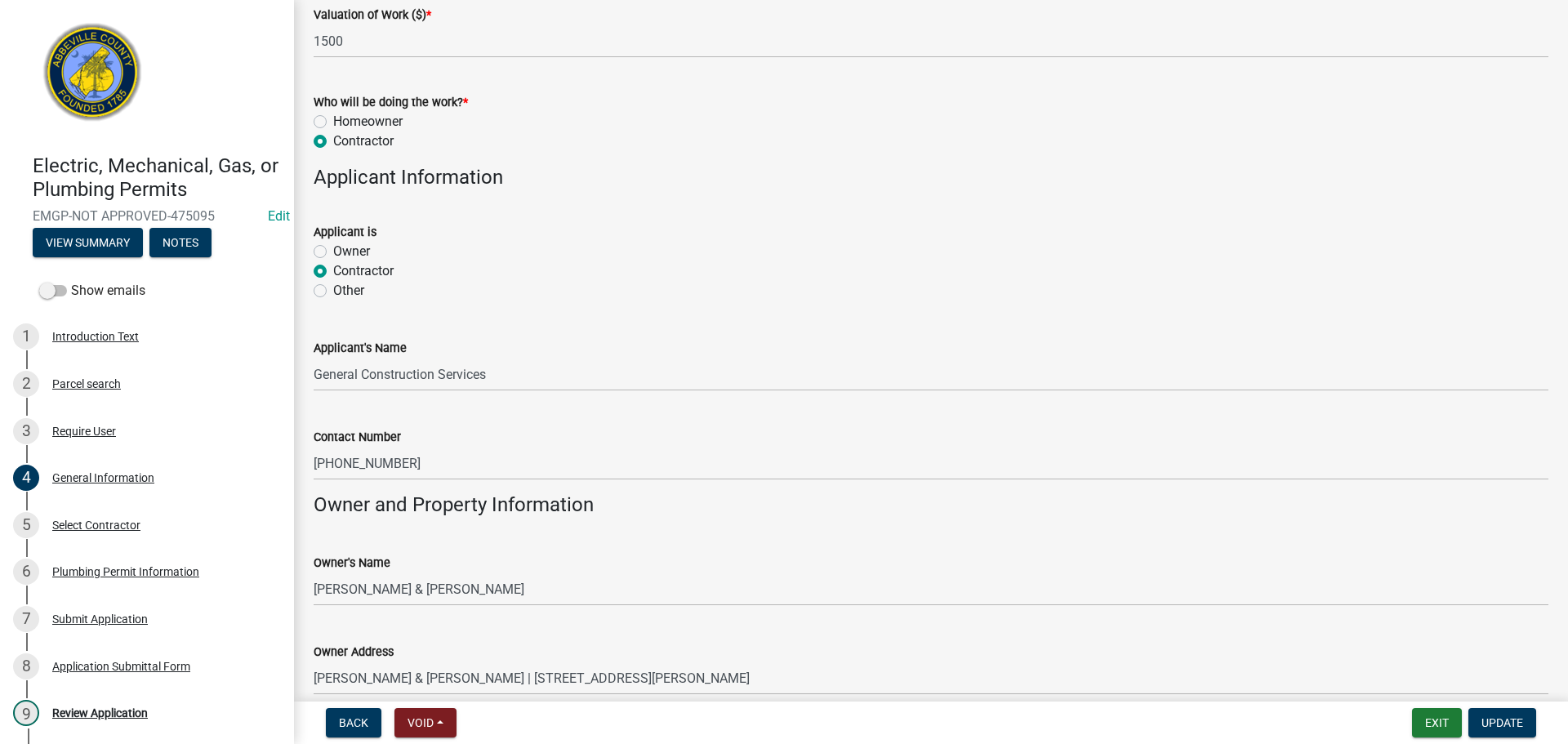
scroll to position [1013, 0]
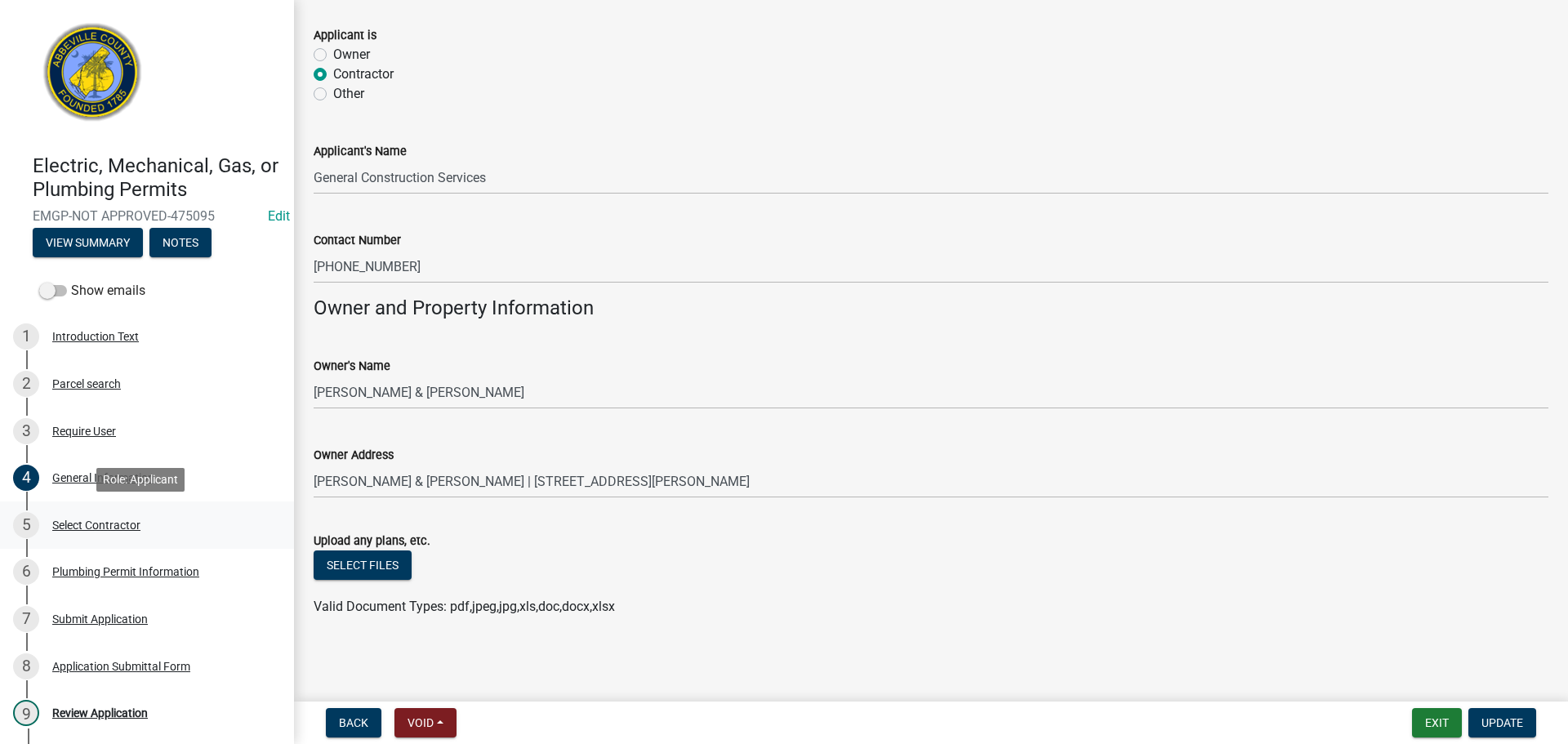
click at [117, 522] on div "Select Contractor" at bounding box center [96, 525] width 88 height 11
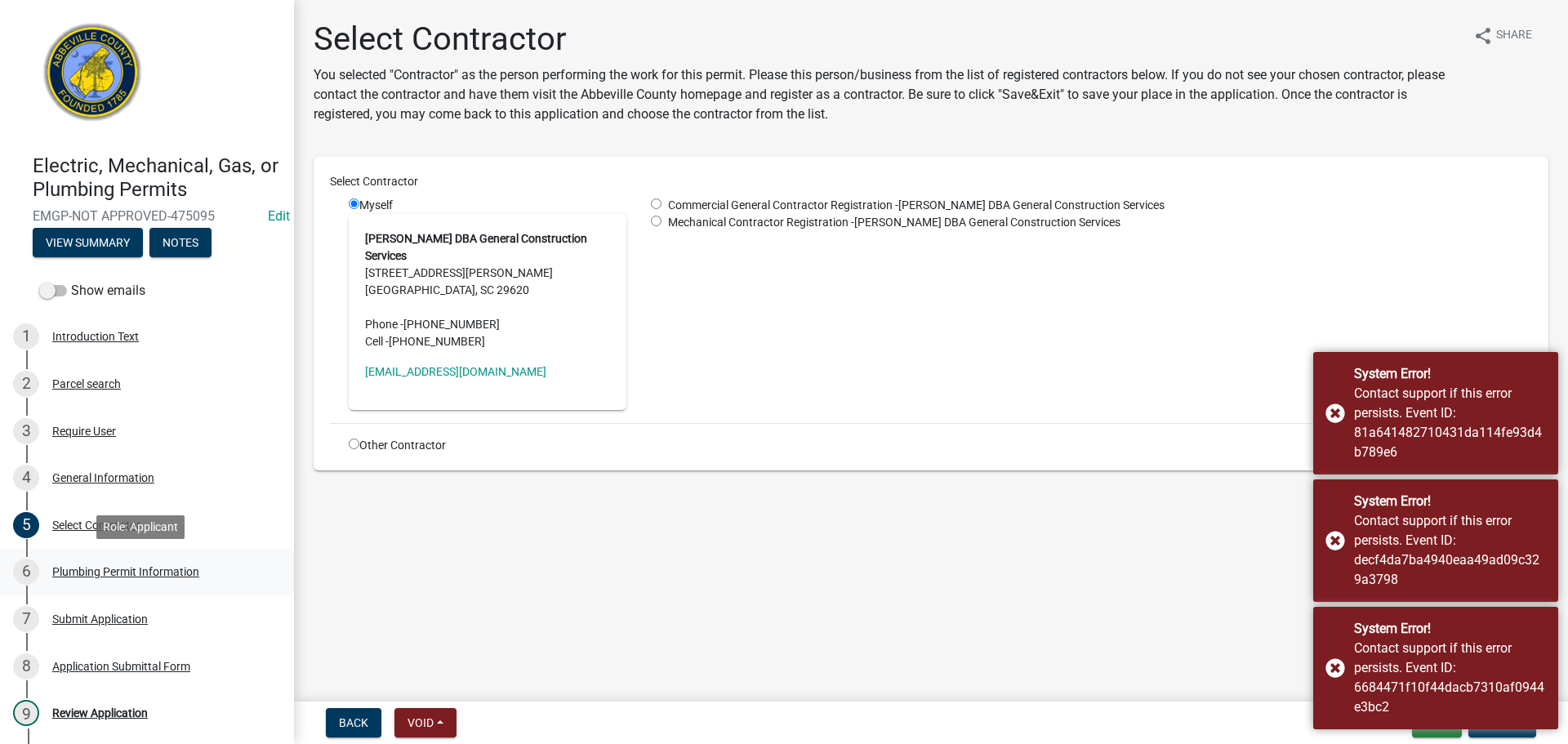
click at [145, 566] on div "Plumbing Permit Information" at bounding box center [125, 570] width 147 height 11
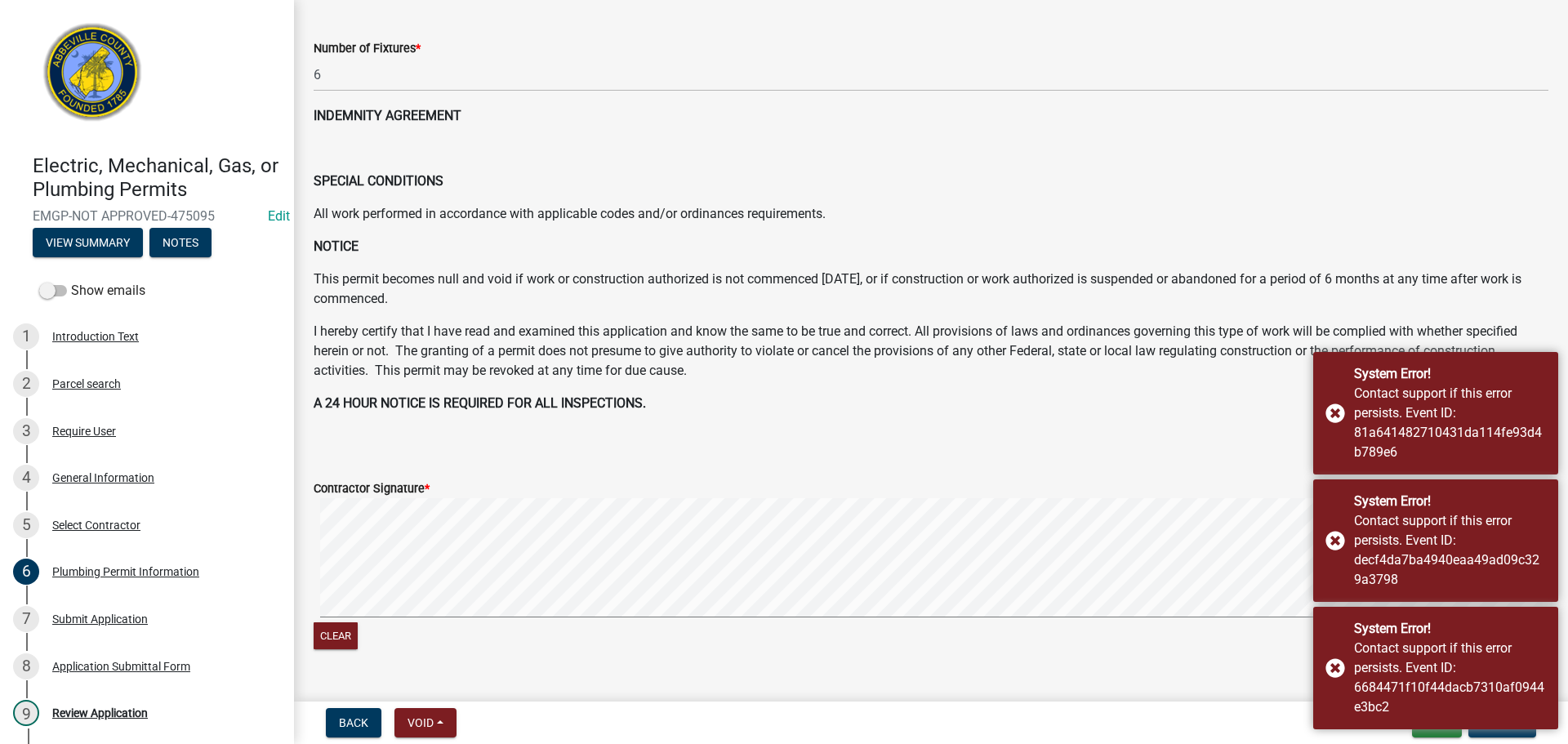
scroll to position [200, 0]
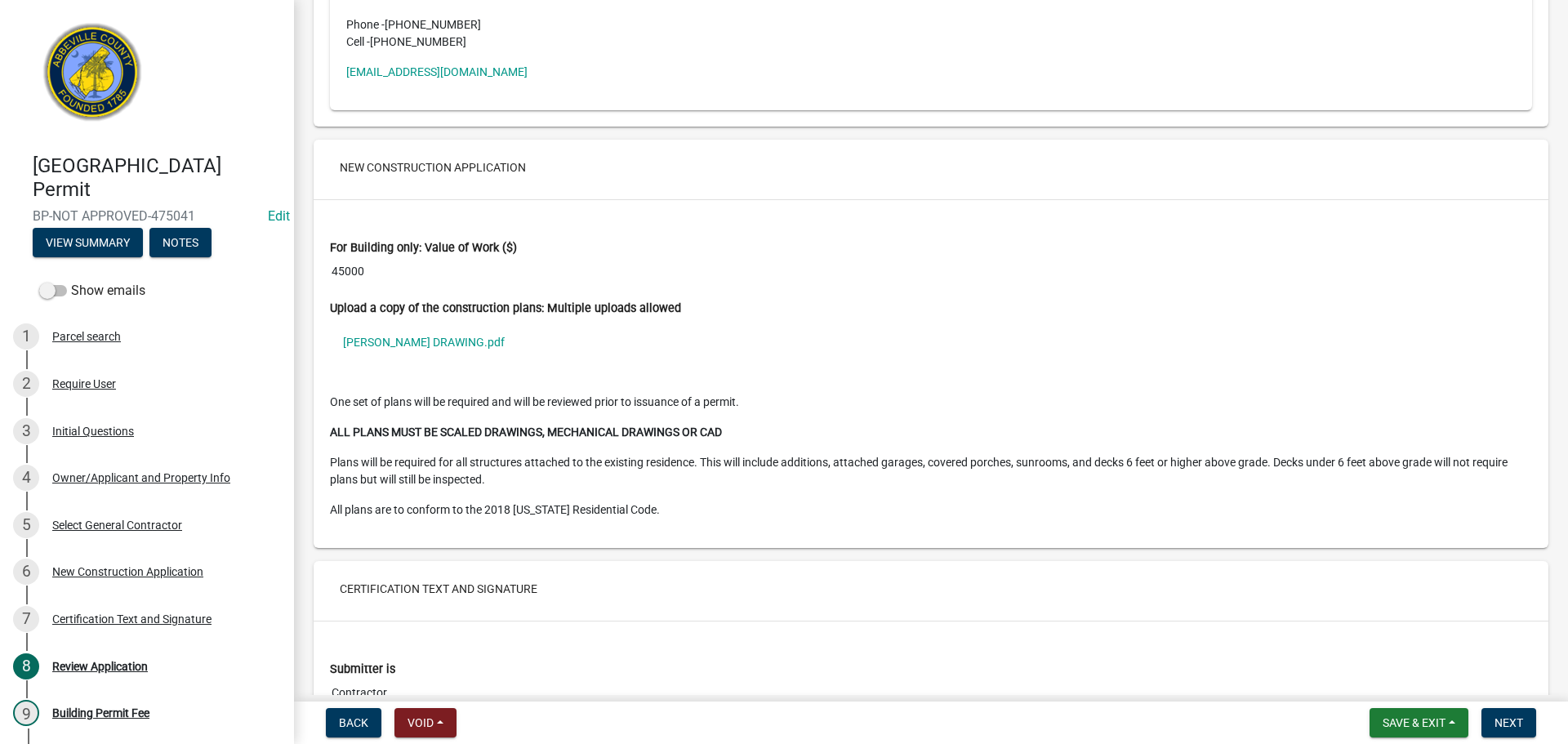
scroll to position [3022, 0]
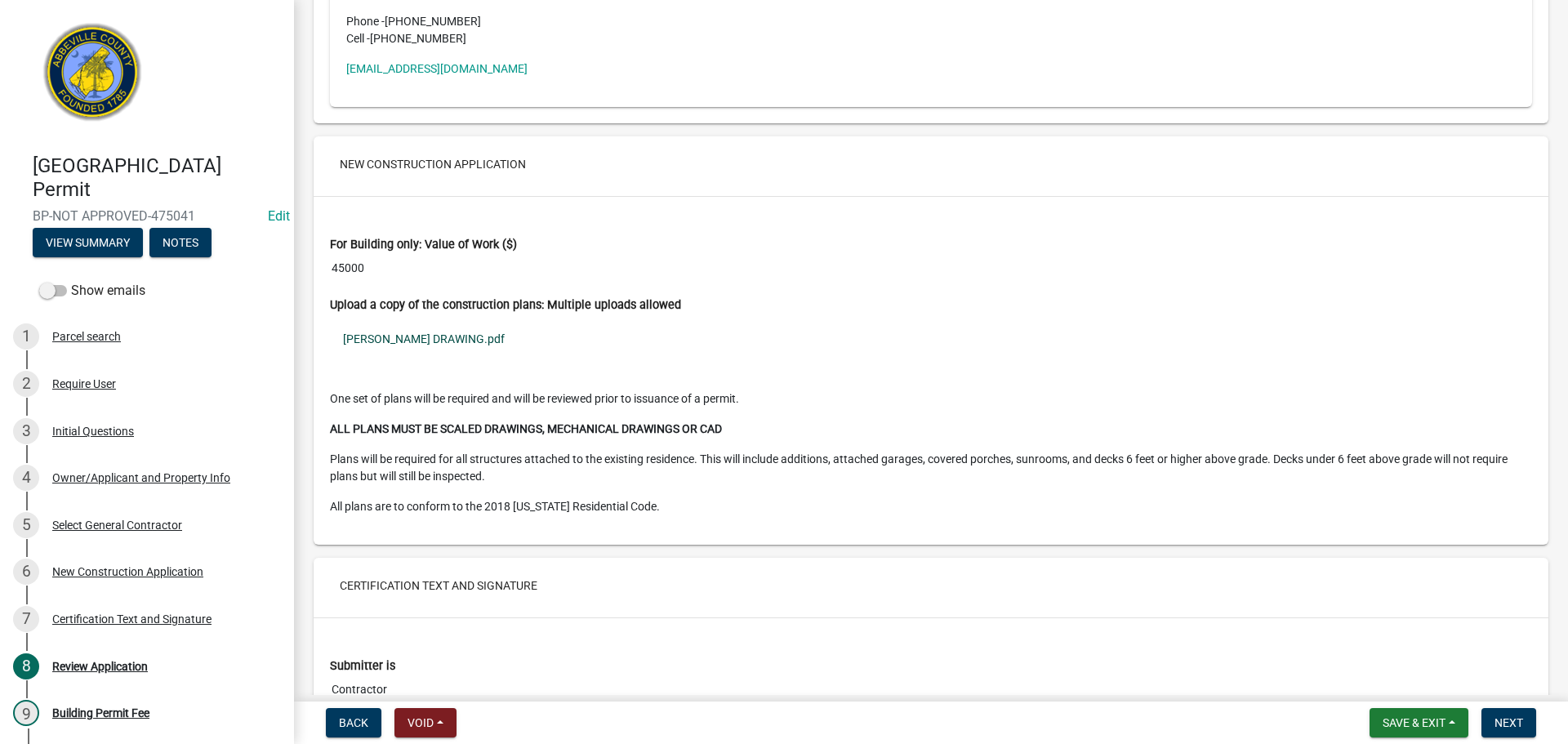
click at [422, 357] on link "[PERSON_NAME] DRAWING.pdf" at bounding box center [931, 339] width 1202 height 38
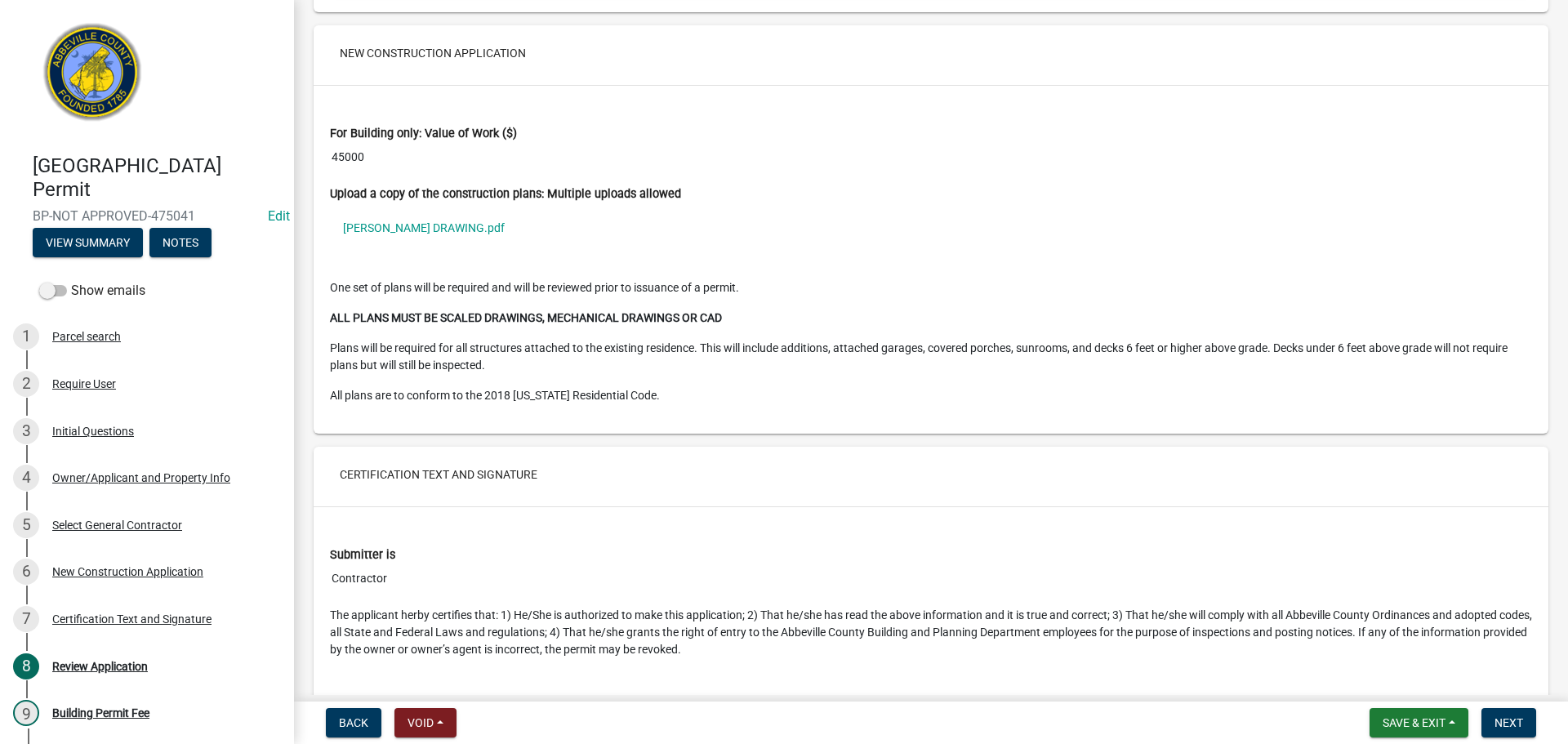
scroll to position [3326, 0]
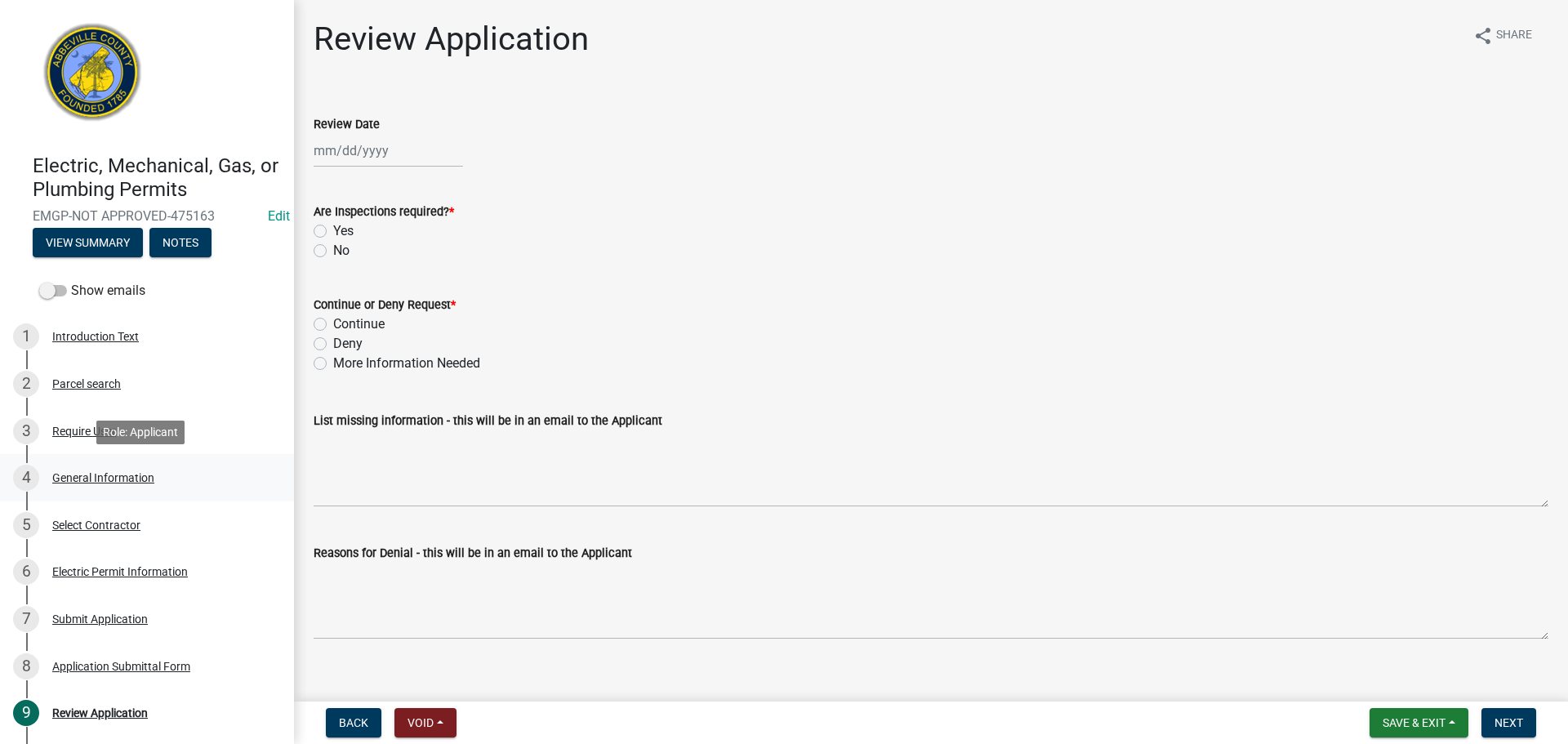
click at [126, 477] on div "General Information" at bounding box center [103, 477] width 102 height 11
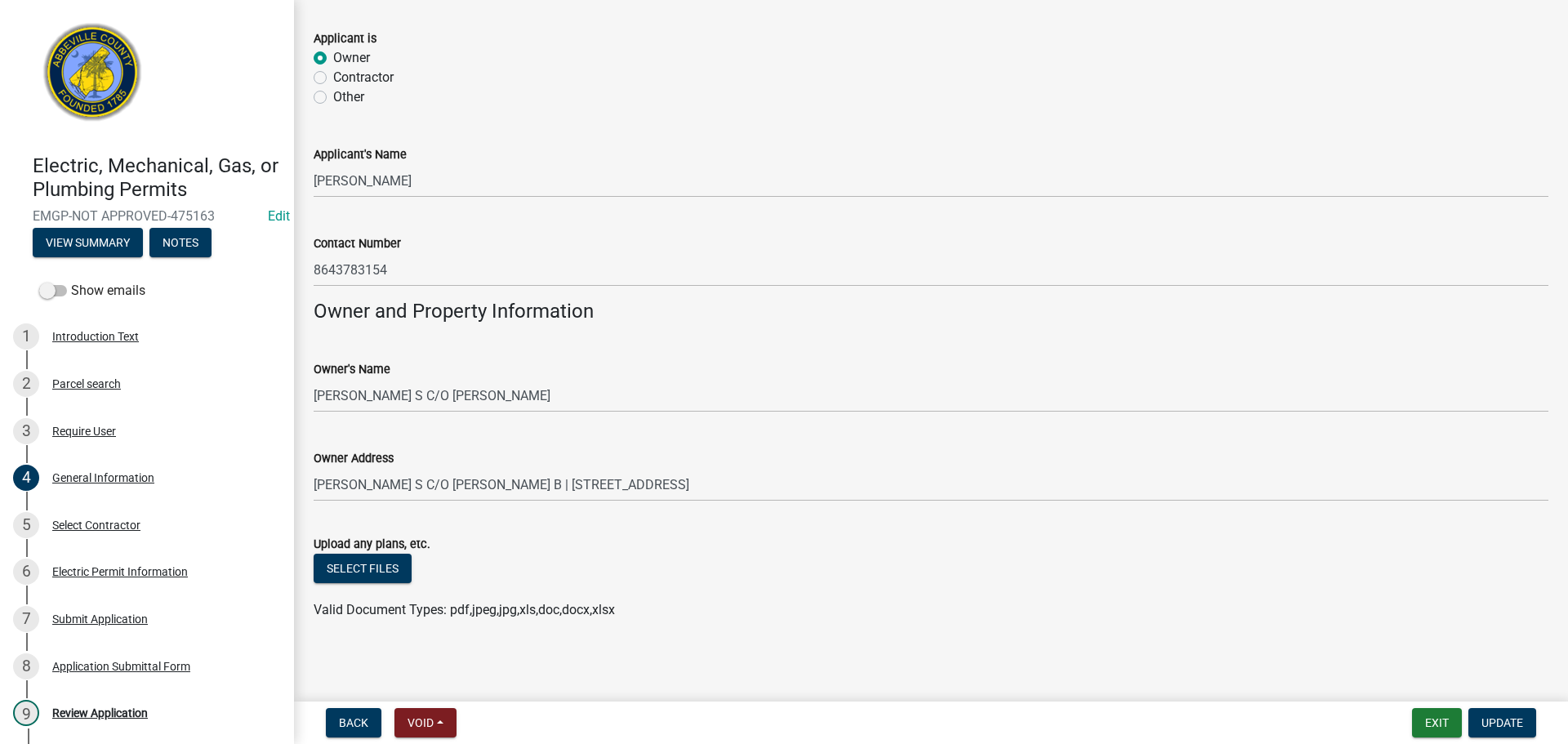
scroll to position [1013, 0]
click at [99, 526] on div "Select Contractor" at bounding box center [96, 525] width 88 height 11
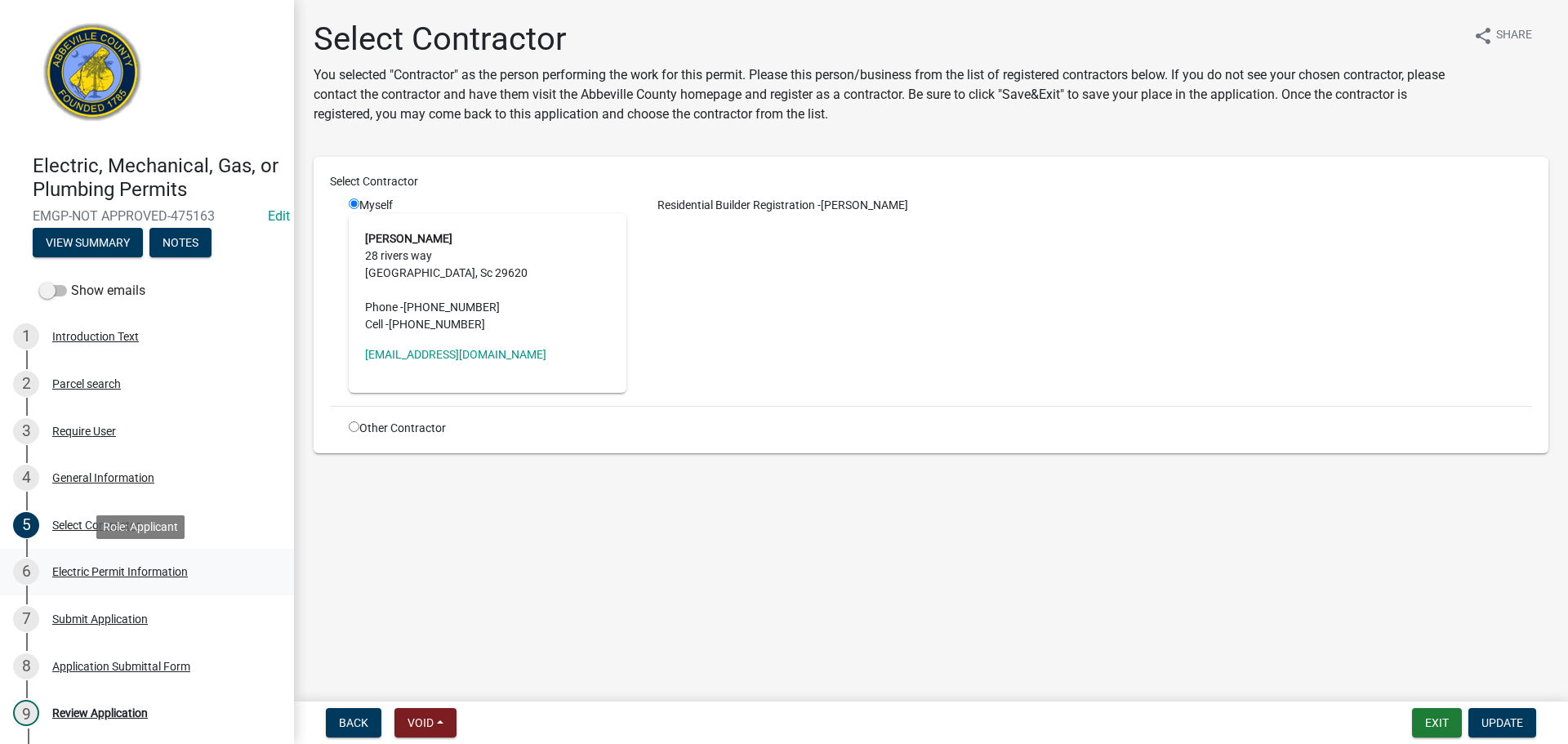
click at [119, 570] on div "Electric Permit Information" at bounding box center [120, 570] width 136 height 11
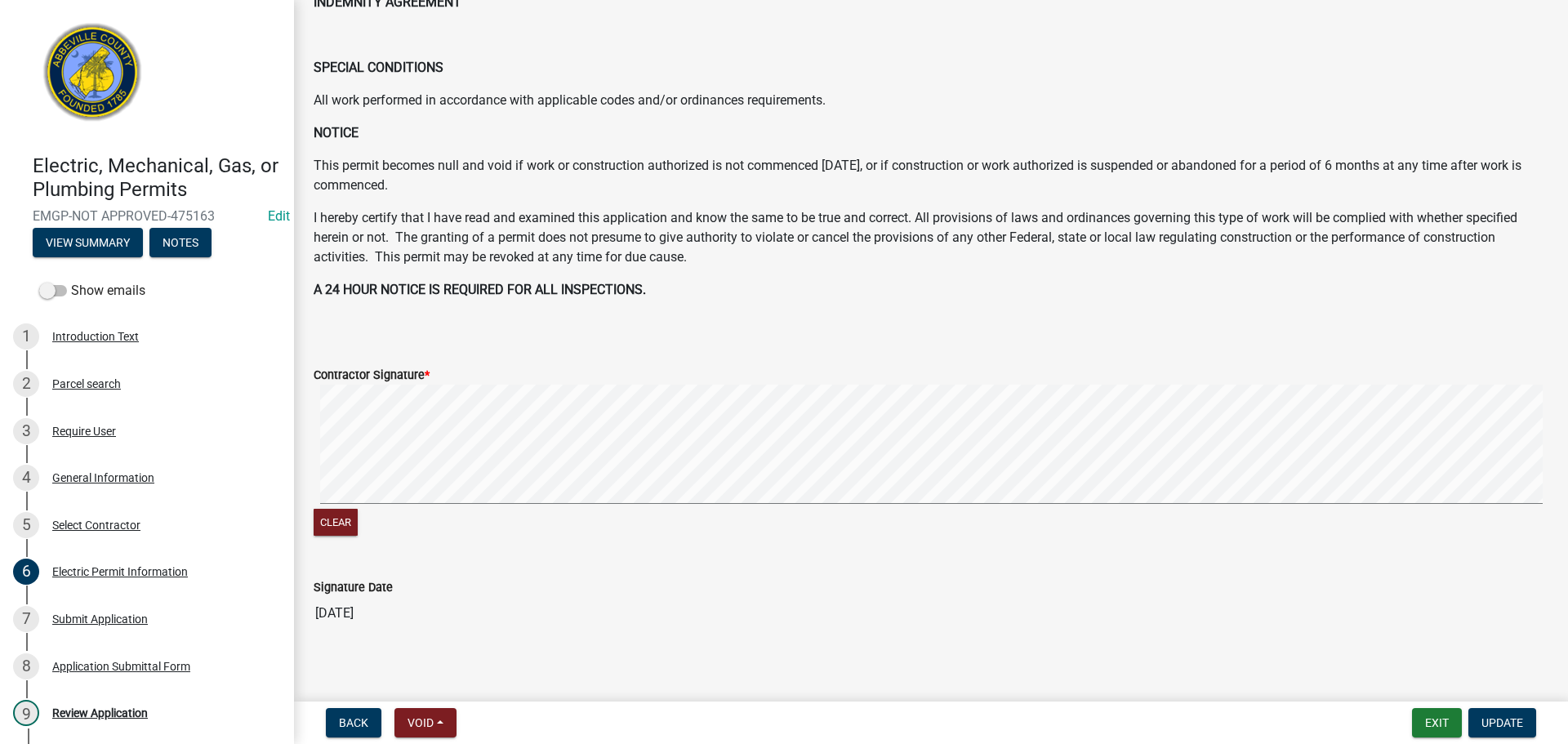
scroll to position [735, 0]
click at [113, 710] on div "Review Application" at bounding box center [100, 712] width 96 height 11
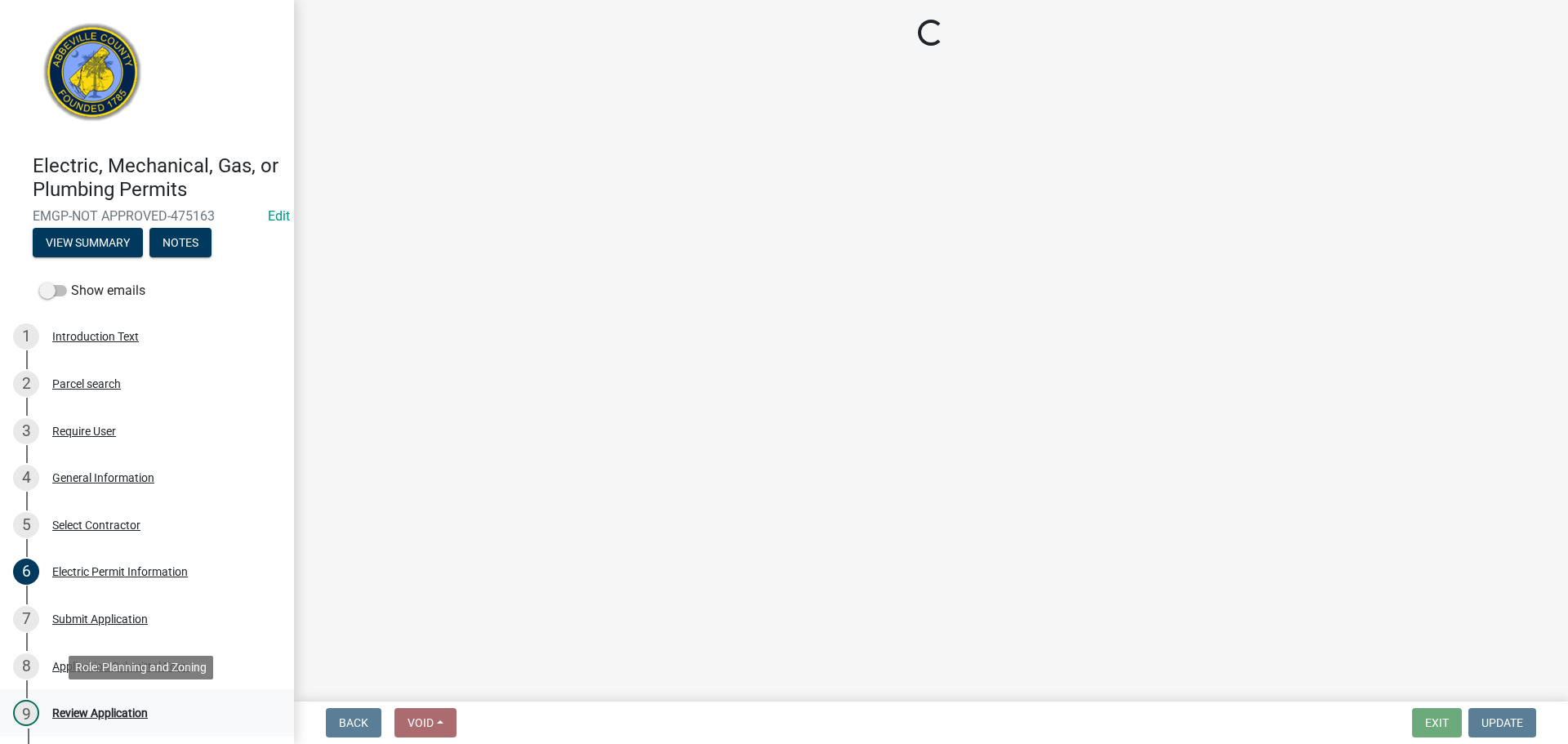
scroll to position [0, 0]
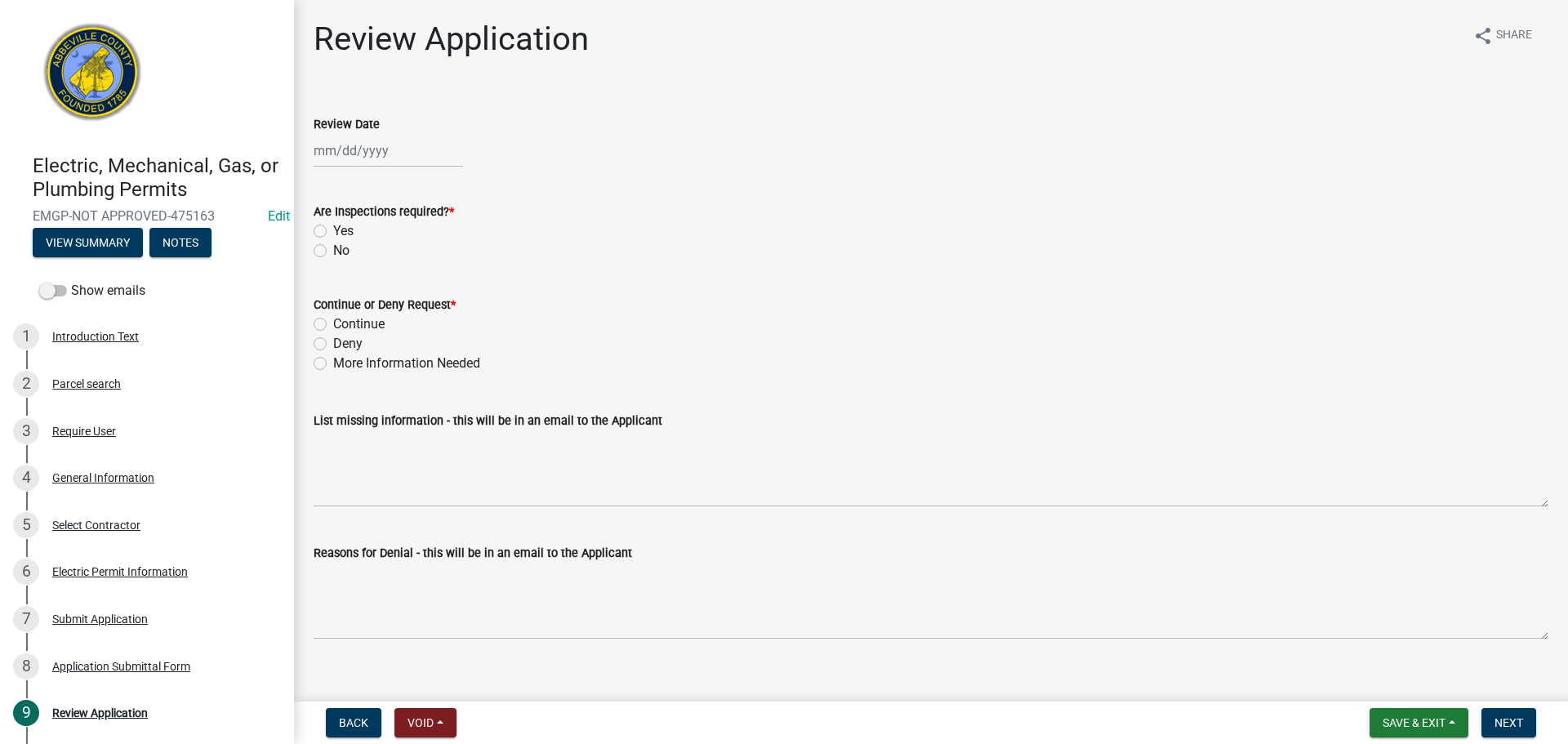
select select "9"
select select "2025"
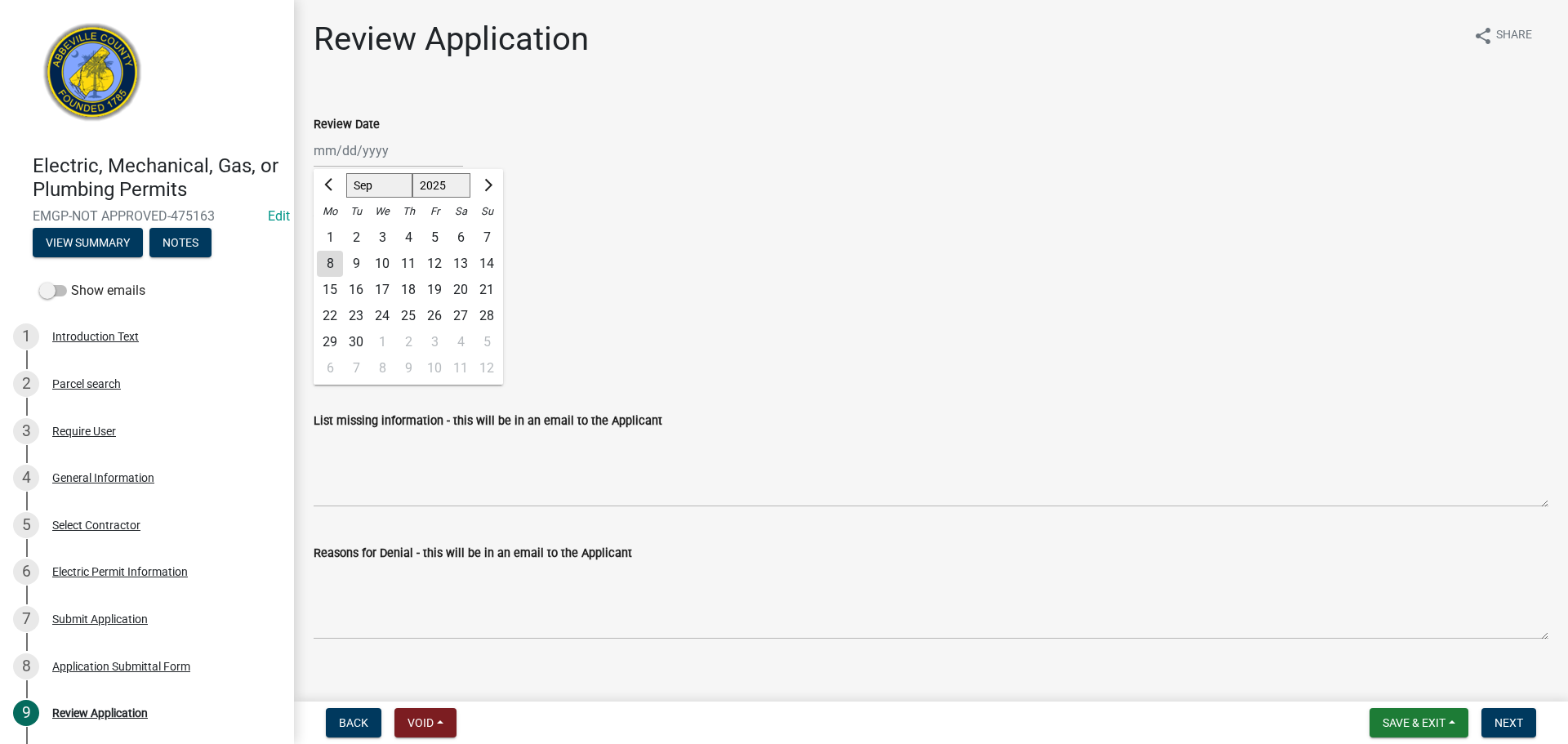
click at [364, 147] on div "[PERSON_NAME] Feb Mar Apr [PERSON_NAME][DATE] Oct Nov [DATE] 1526 1527 1528 152…" at bounding box center [388, 151] width 150 height 34
click at [329, 261] on div "8" at bounding box center [330, 263] width 26 height 26
type input "[DATE]"
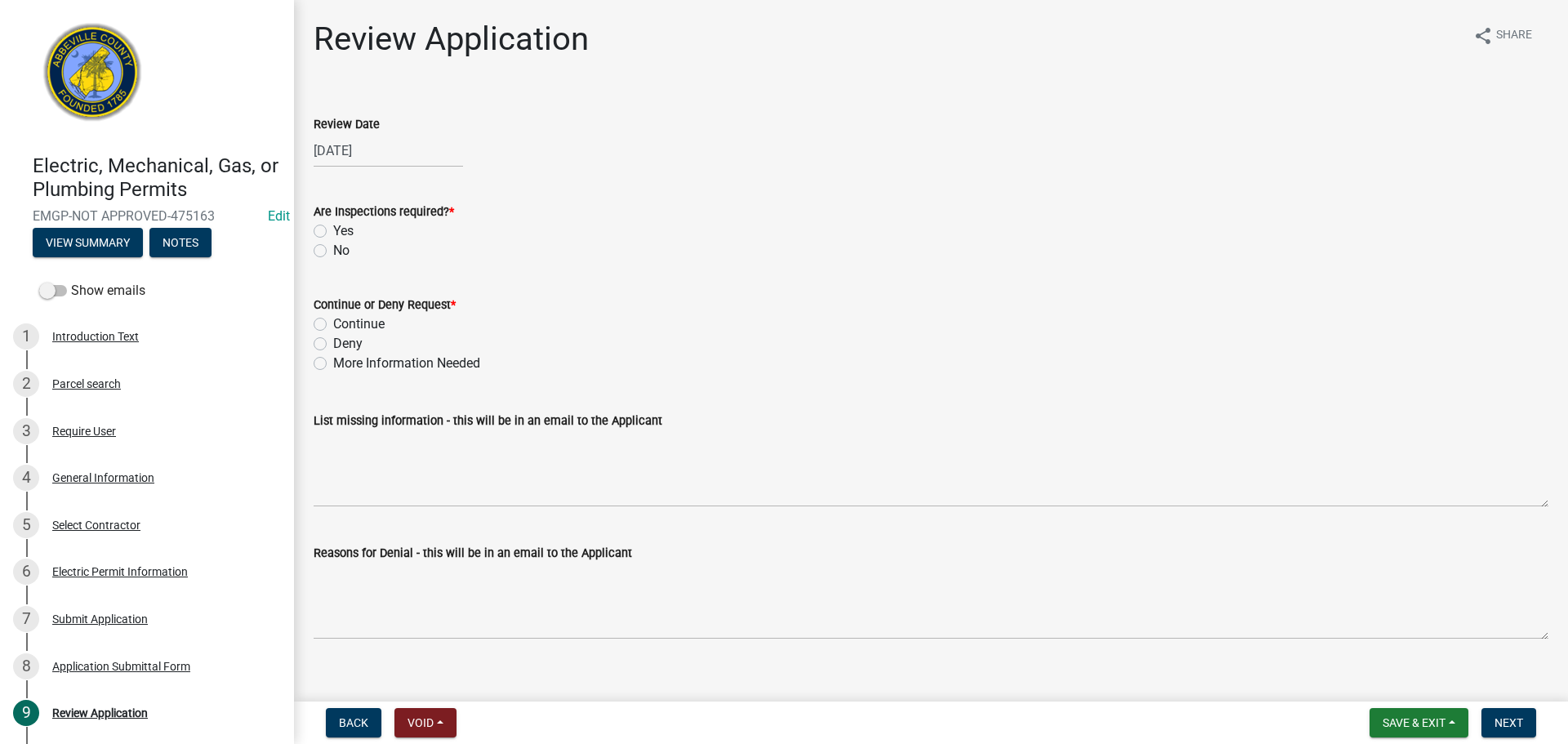
click at [333, 227] on label "Yes" at bounding box center [343, 231] width 20 height 20
click at [333, 227] on input "Yes" at bounding box center [338, 226] width 11 height 11
radio input "true"
click at [333, 325] on label "Continue" at bounding box center [359, 324] width 52 height 20
click at [333, 325] on input "Continue" at bounding box center [338, 319] width 11 height 11
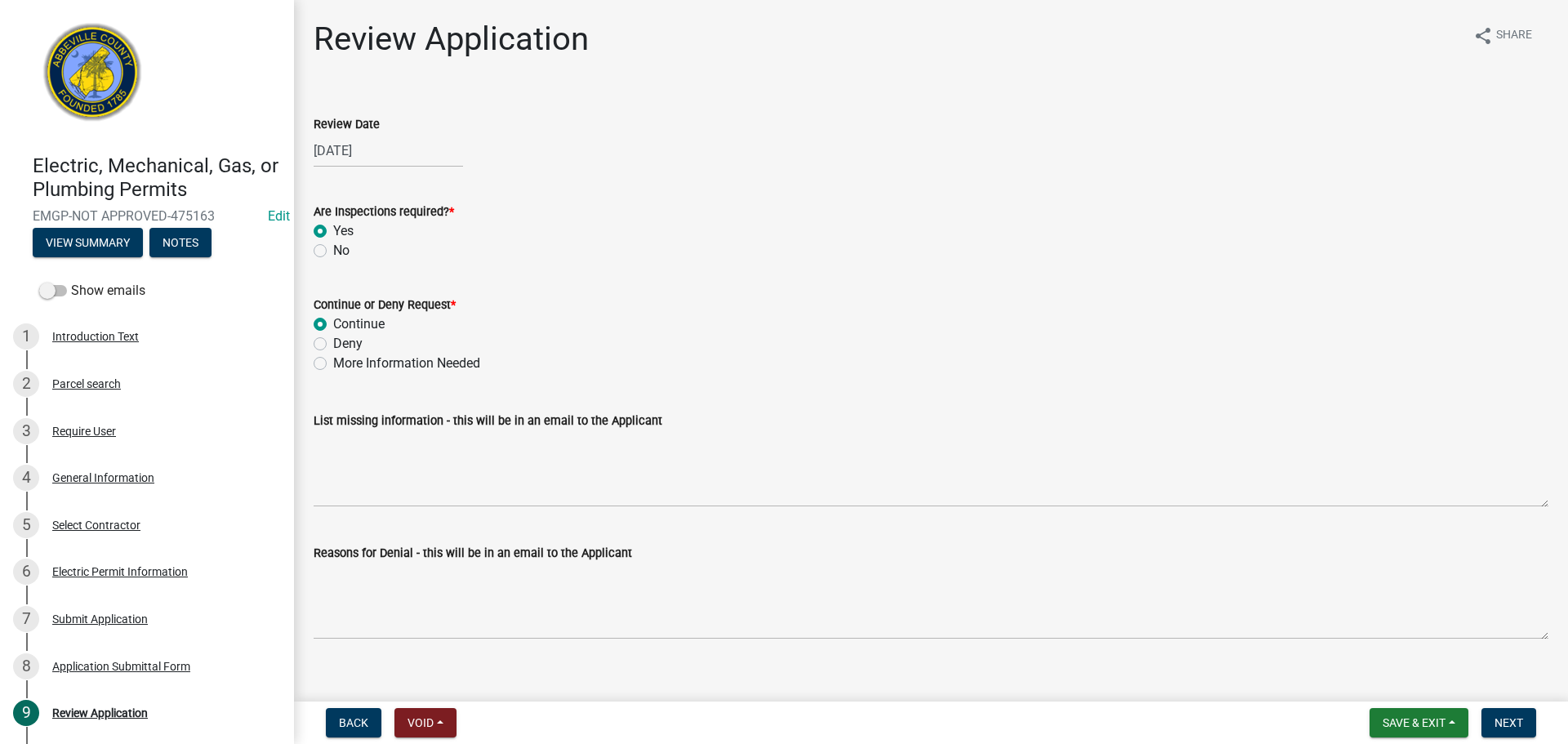
radio input "true"
click at [1518, 716] on span "Next" at bounding box center [1508, 722] width 29 height 13
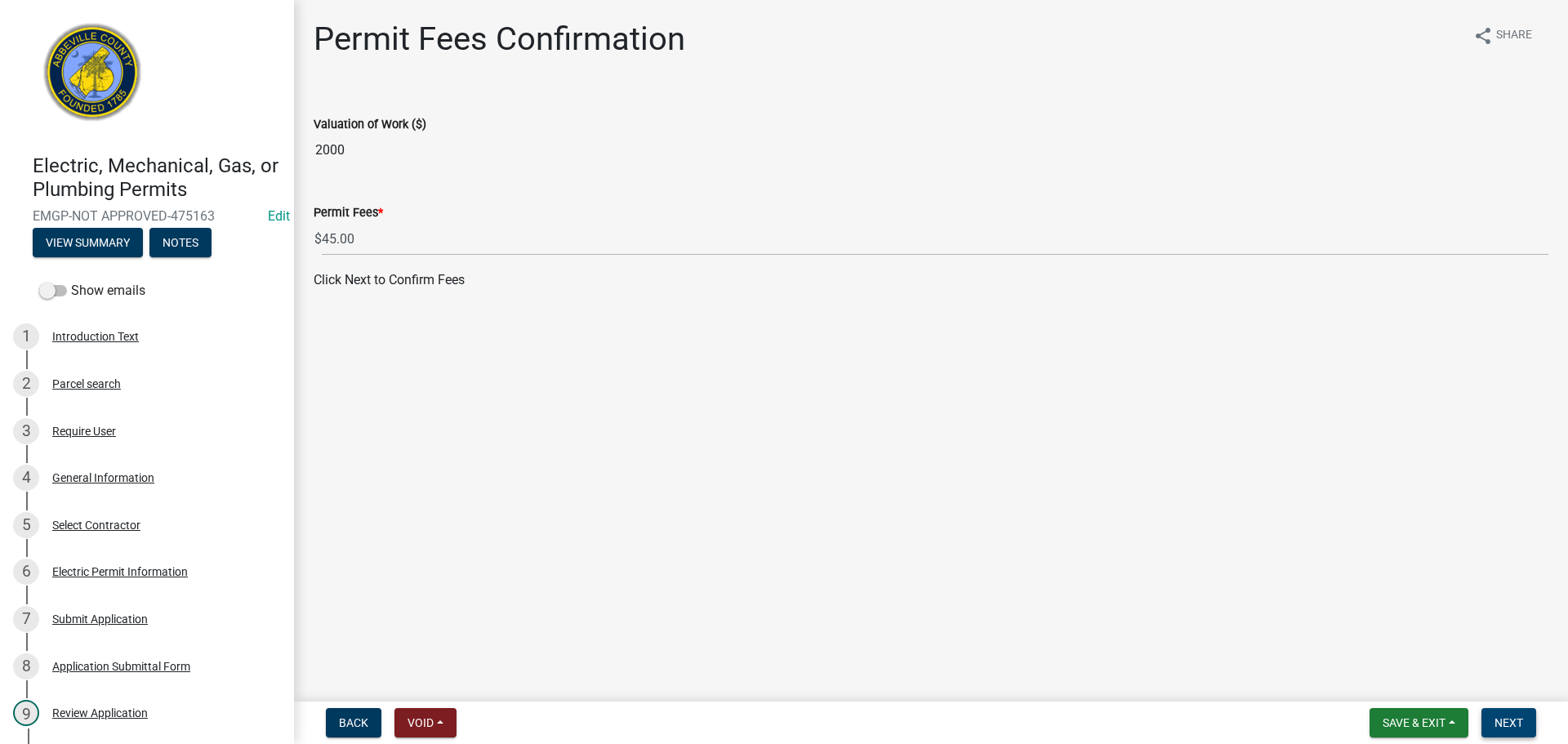
click at [1508, 716] on span "Next" at bounding box center [1508, 722] width 29 height 13
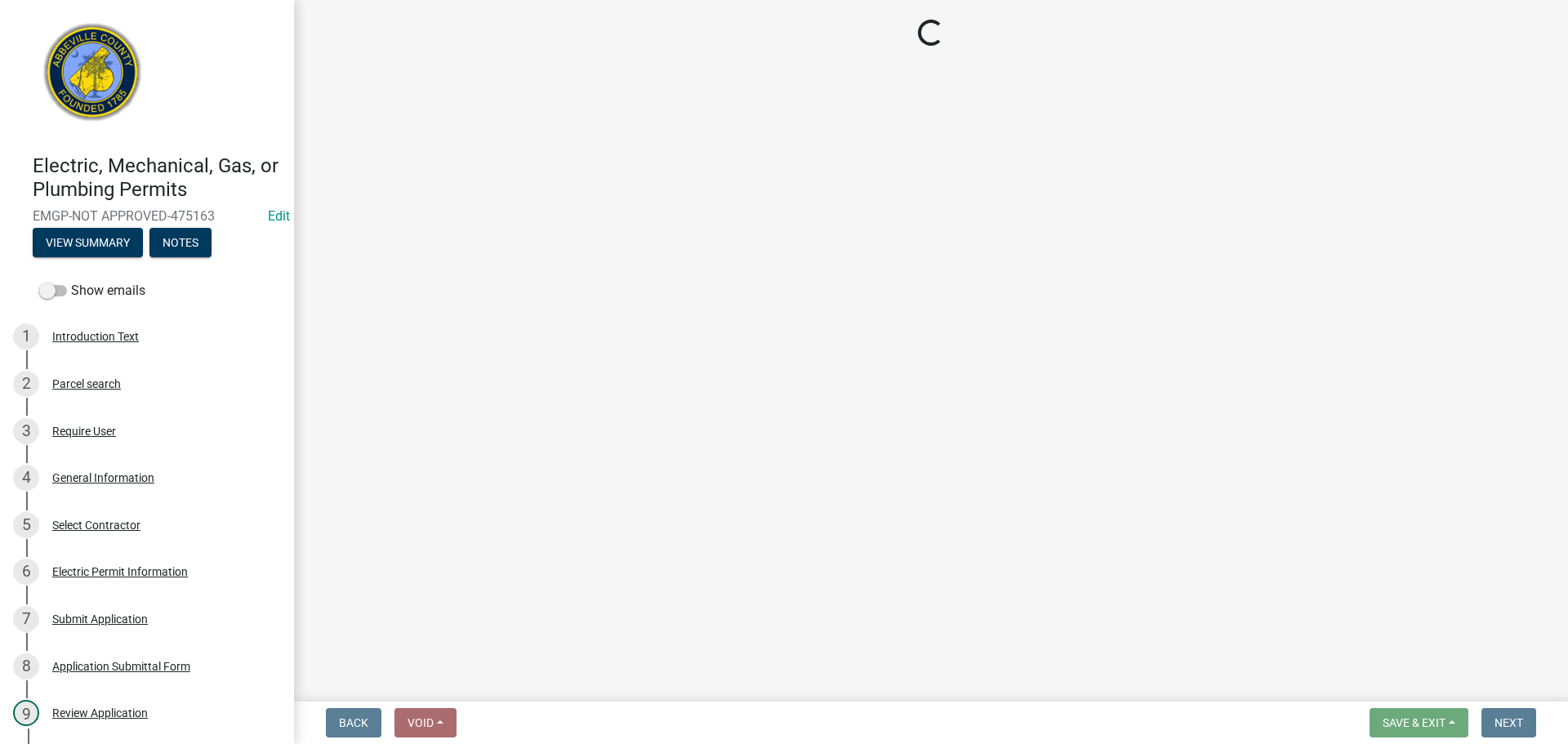
select select "3: 3"
